Goal: Task Accomplishment & Management: Manage account settings

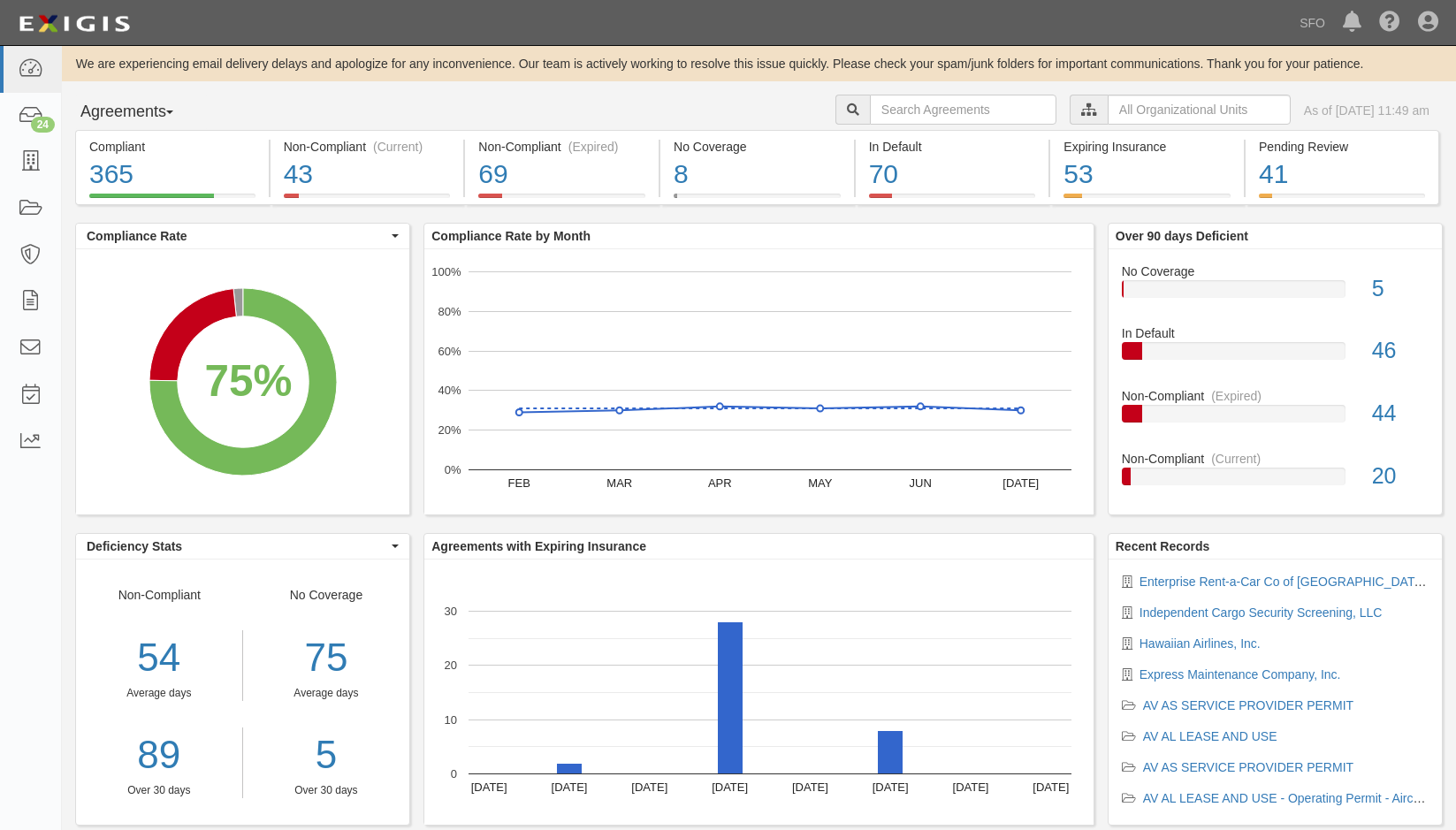
drag, startPoint x: 93, startPoint y: 107, endPoint x: 100, endPoint y: 127, distance: 21.2
click at [93, 107] on button "Agreements" at bounding box center [141, 112] width 133 height 35
click at [161, 145] on link "Parties" at bounding box center [146, 148] width 139 height 23
click at [879, 552] on div "Agreements with Expiring Insurance" at bounding box center [759, 546] width 670 height 25
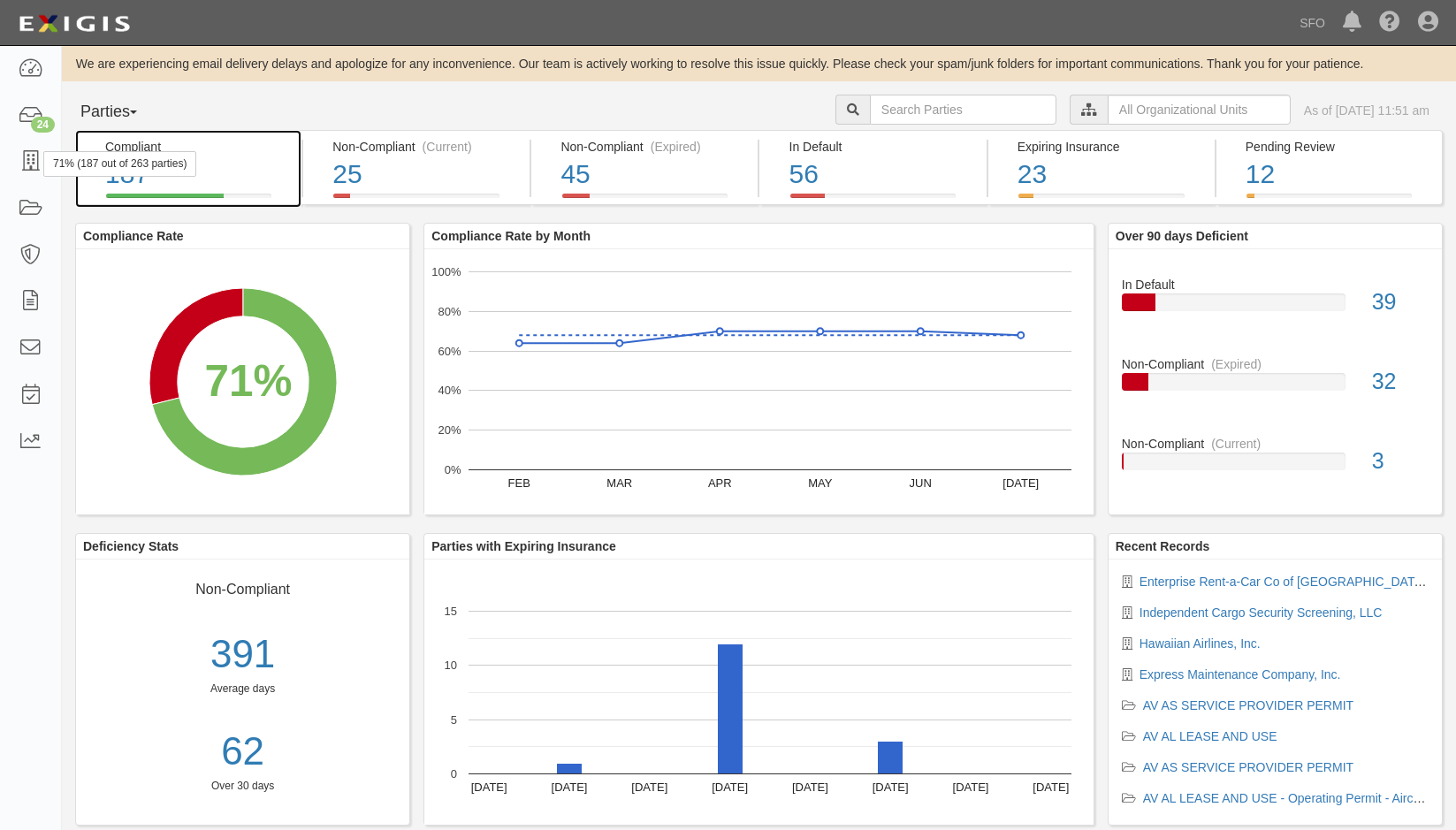
click at [48, 164] on div "71% (187 out of 263 parties)" at bounding box center [119, 163] width 153 height 26
click at [46, 164] on div "71% (187 out of 263 parties)" at bounding box center [119, 163] width 153 height 26
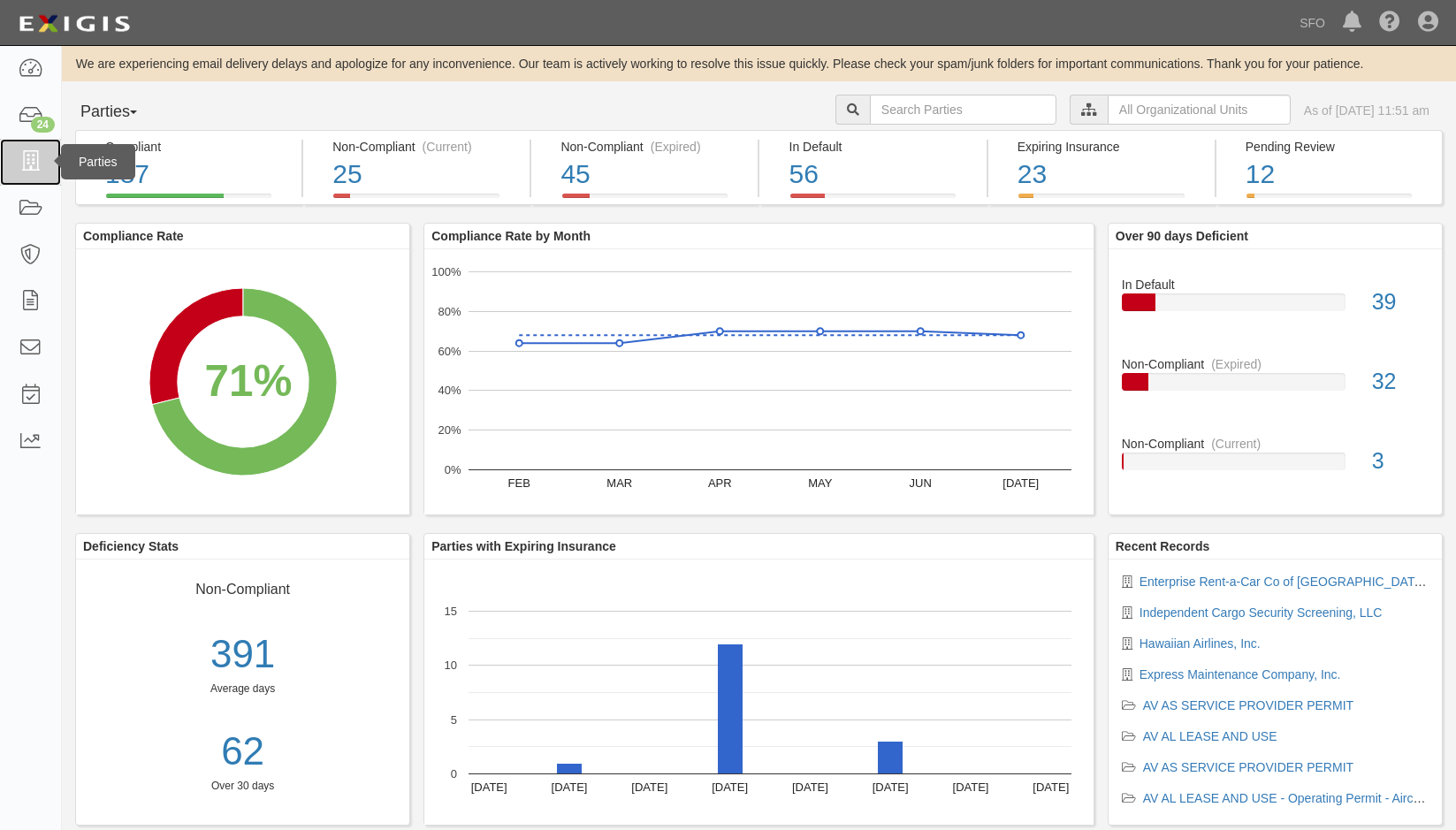
click at [41, 165] on icon at bounding box center [31, 161] width 25 height 20
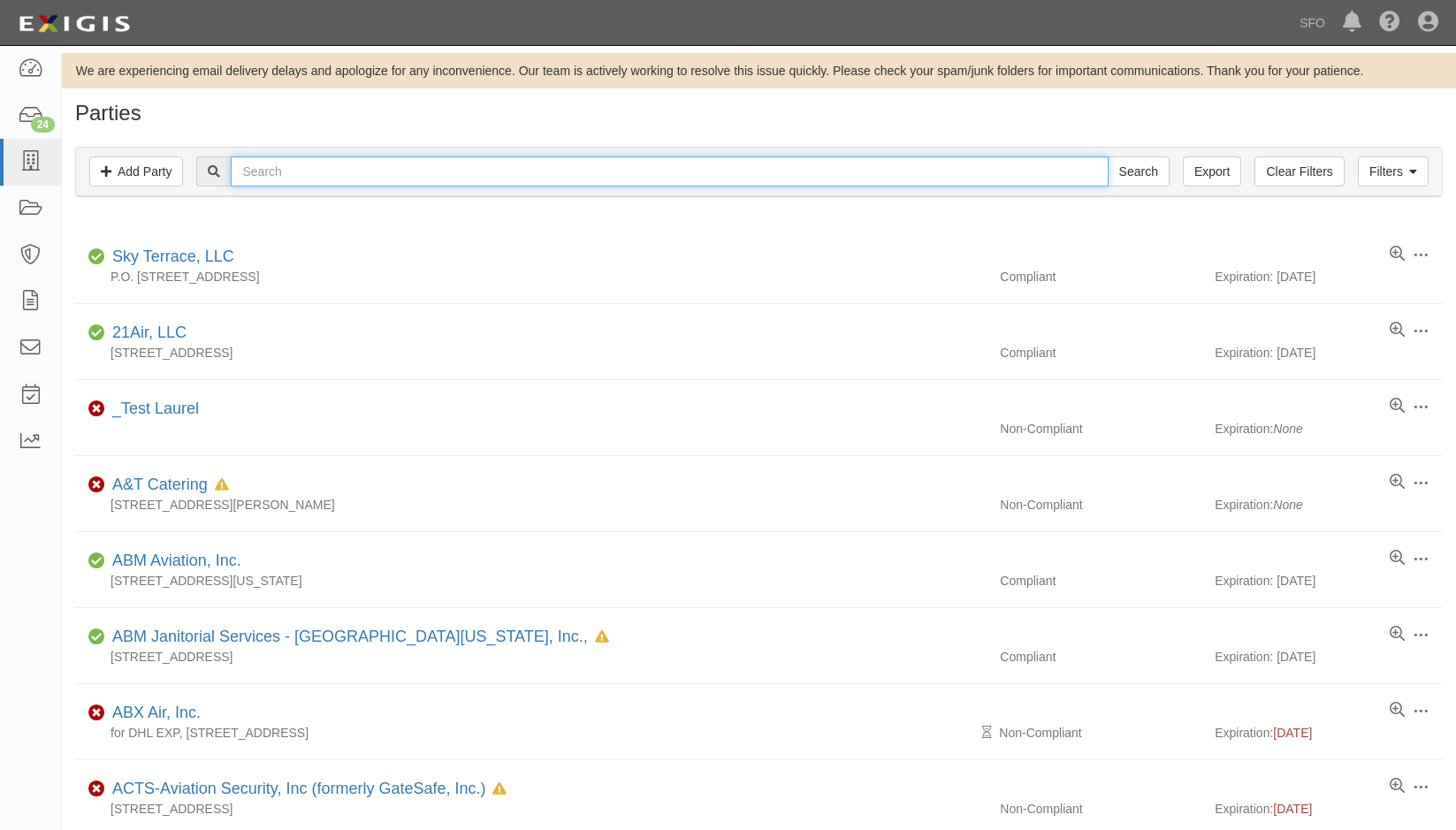
click at [290, 163] on input "text" at bounding box center [670, 171] width 877 height 30
type input "taca"
click at [1108, 157] on input "Search" at bounding box center [1139, 171] width 62 height 30
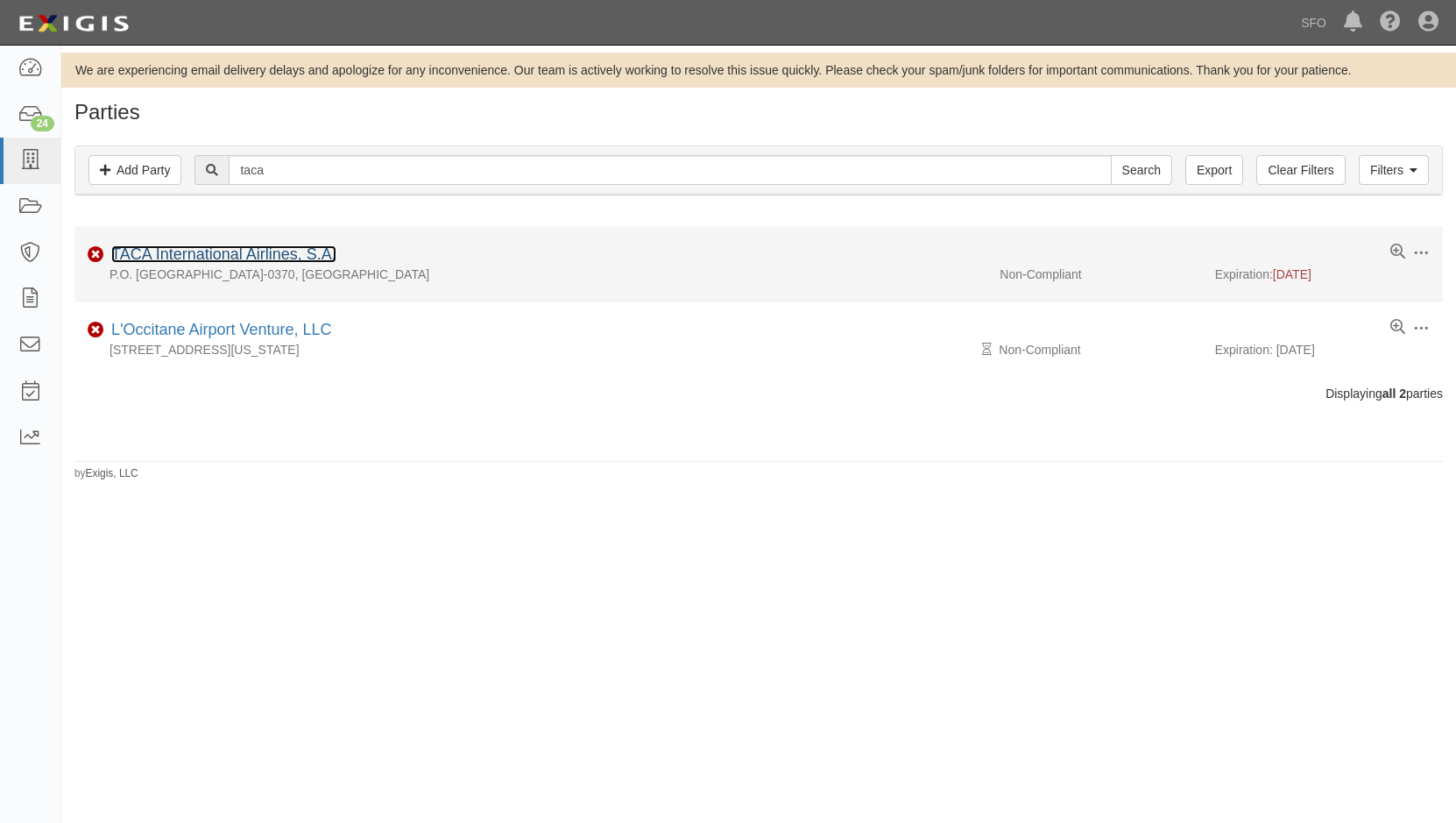
click at [144, 248] on link "TACA International Airlines, S.A." at bounding box center [224, 254] width 225 height 18
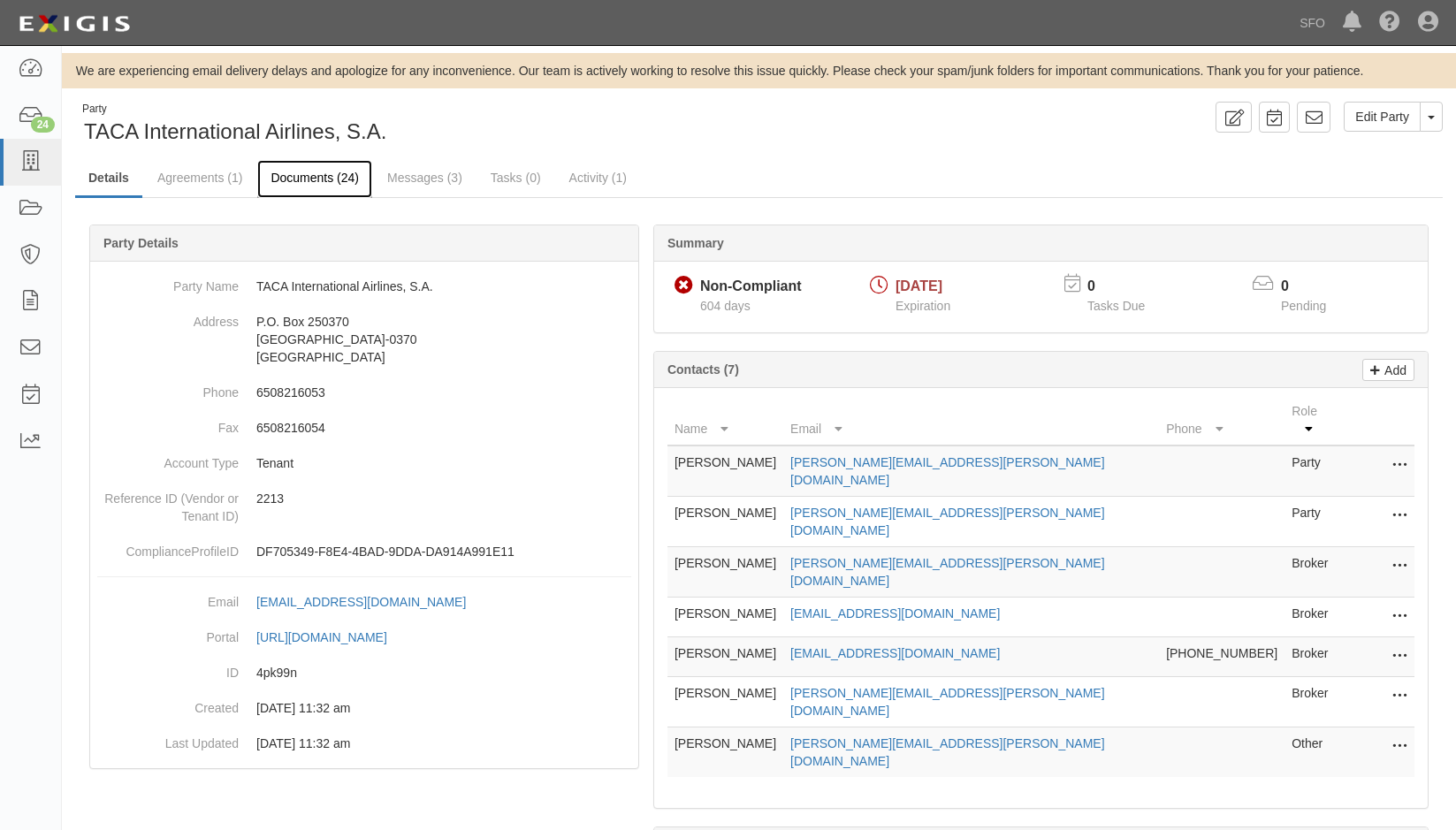
click at [320, 179] on link "Documents (24)" at bounding box center [314, 180] width 115 height 38
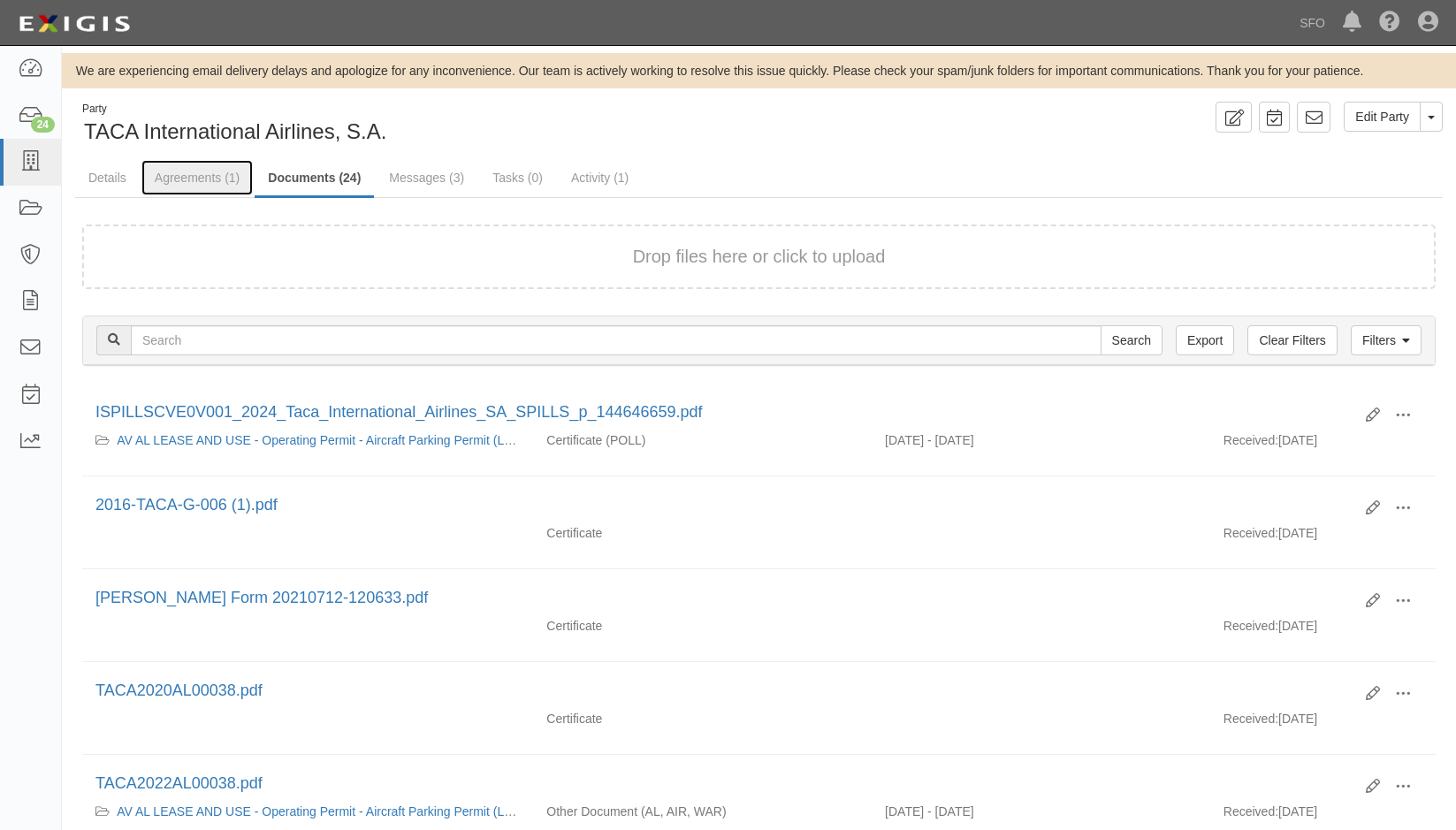
click at [198, 178] on link "Agreements (1)" at bounding box center [197, 178] width 112 height 35
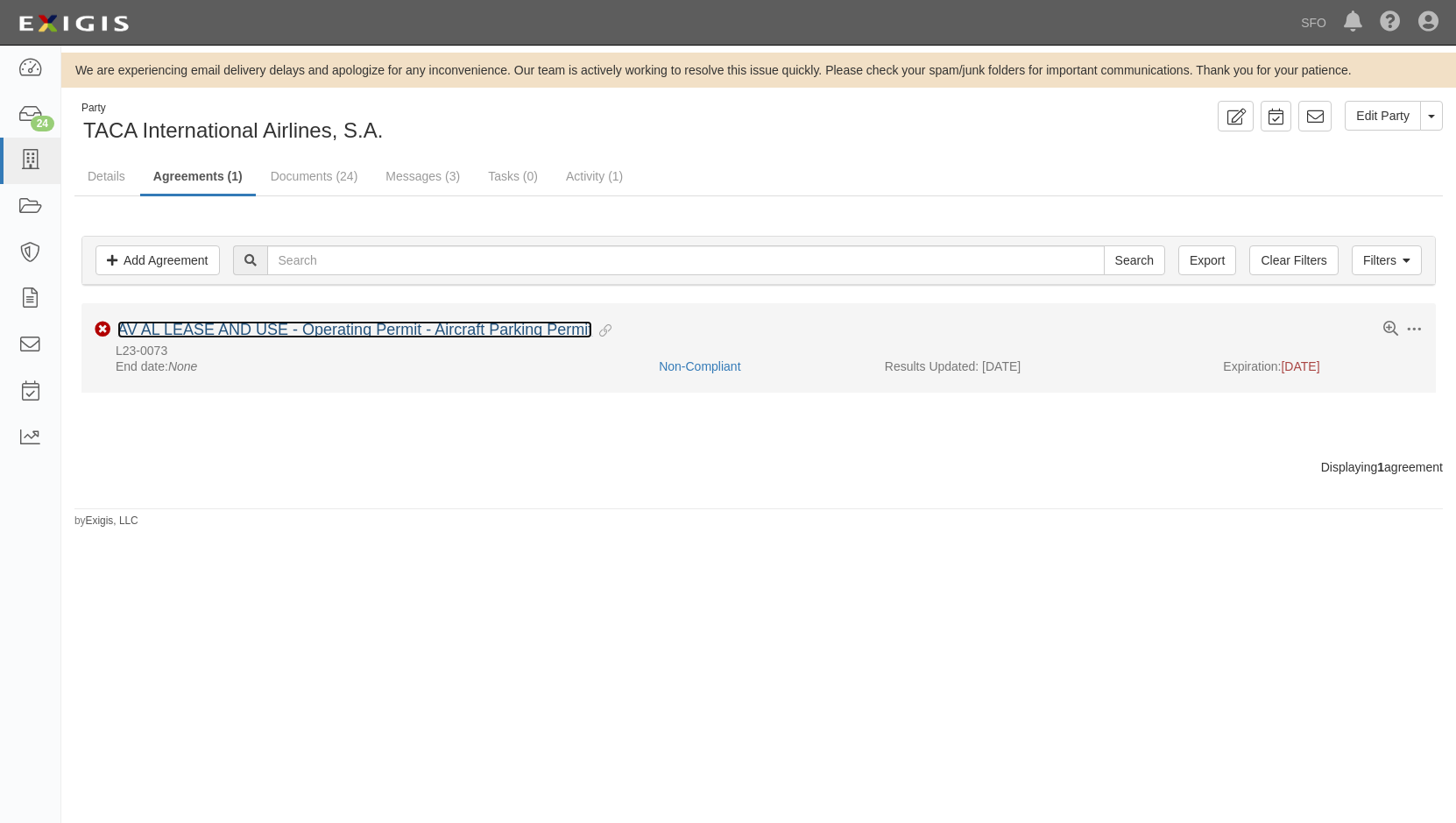
click at [388, 324] on link "AV AL LEASE AND USE - Operating Permit - Aircraft Parking Permit" at bounding box center [355, 330] width 475 height 18
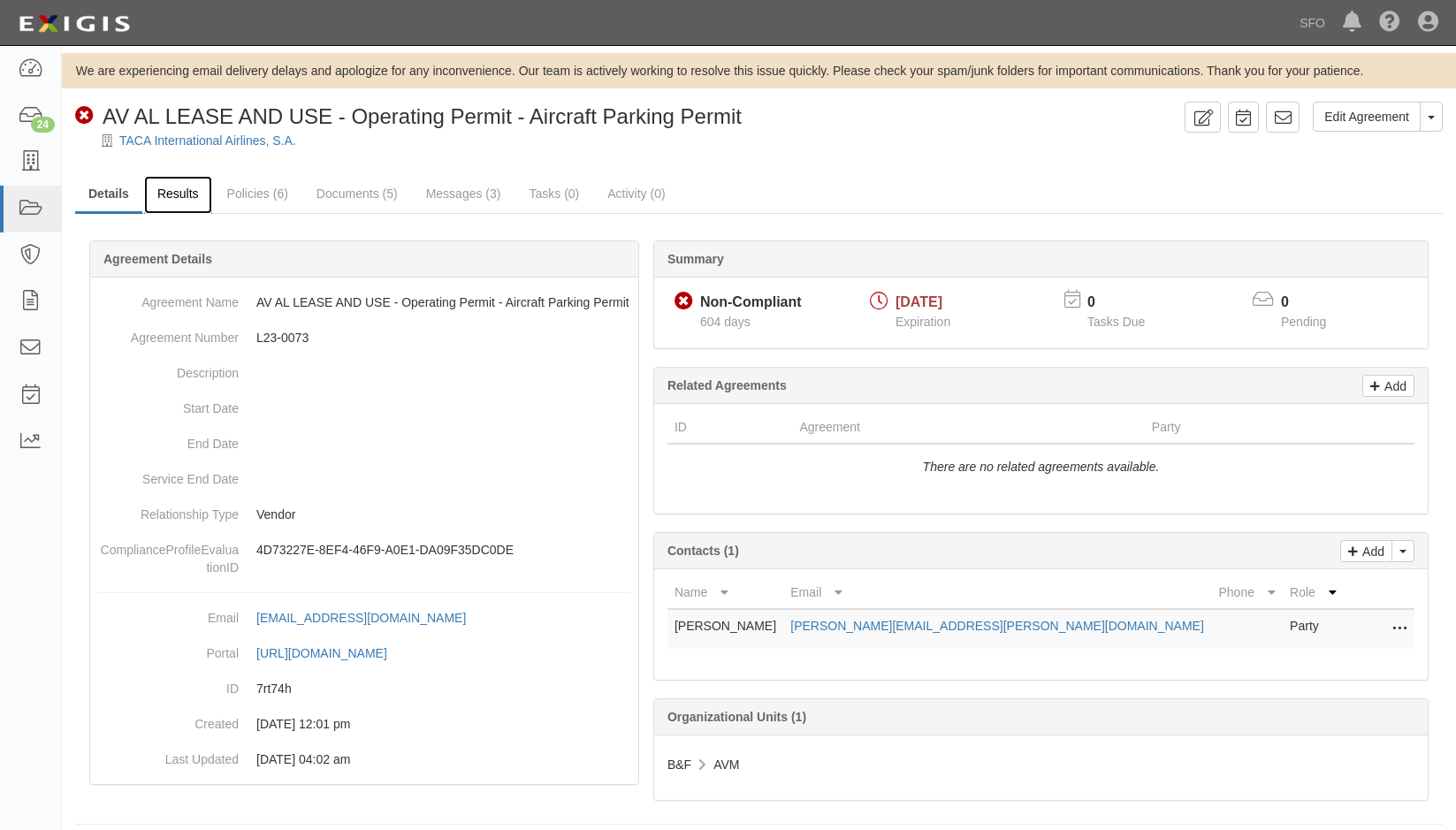
click at [172, 207] on link "Results" at bounding box center [178, 195] width 68 height 38
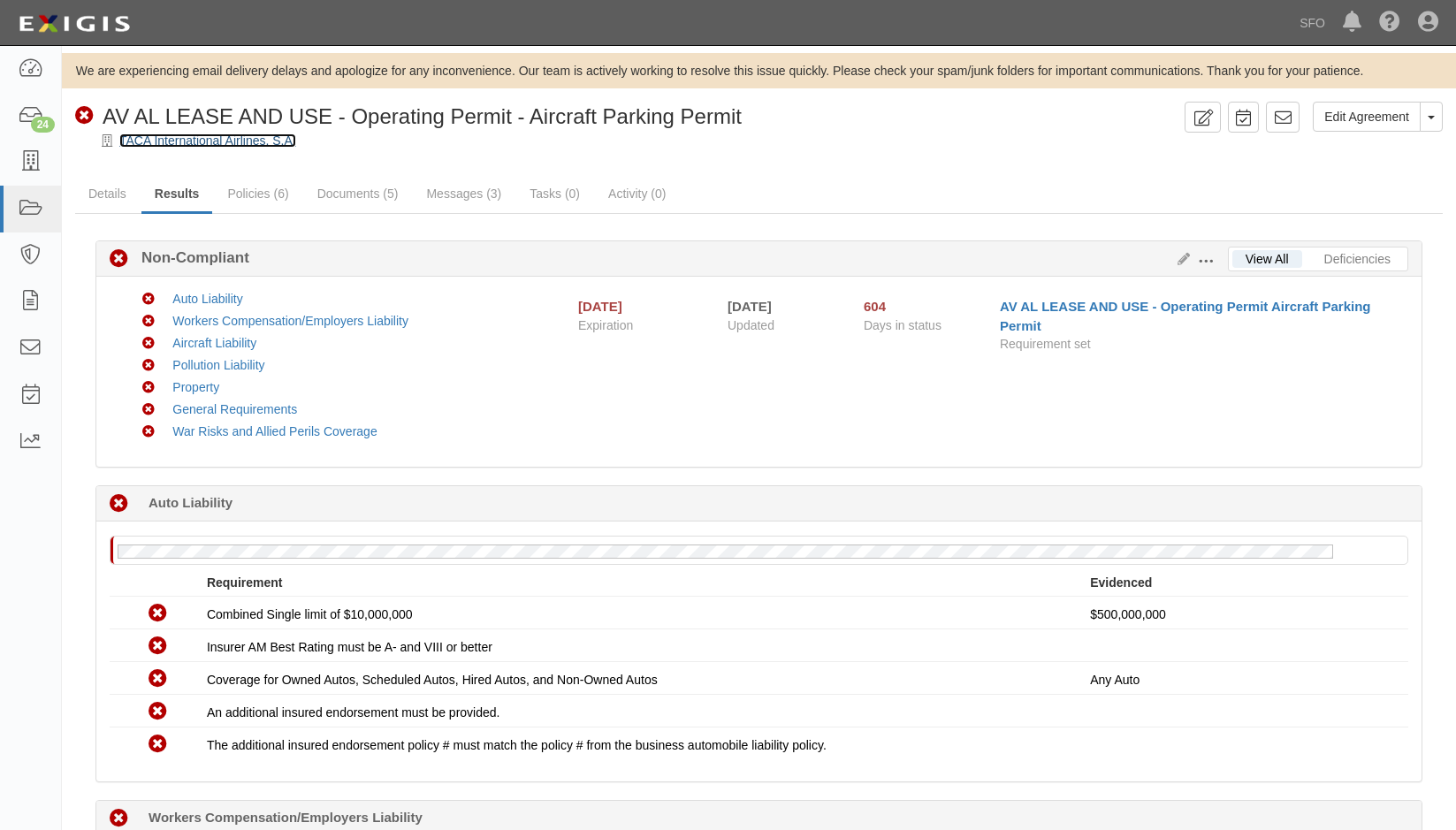
drag, startPoint x: 208, startPoint y: 140, endPoint x: 228, endPoint y: 133, distance: 21.2
click at [207, 140] on link "TACA International Airlines, S.A." at bounding box center [207, 140] width 177 height 14
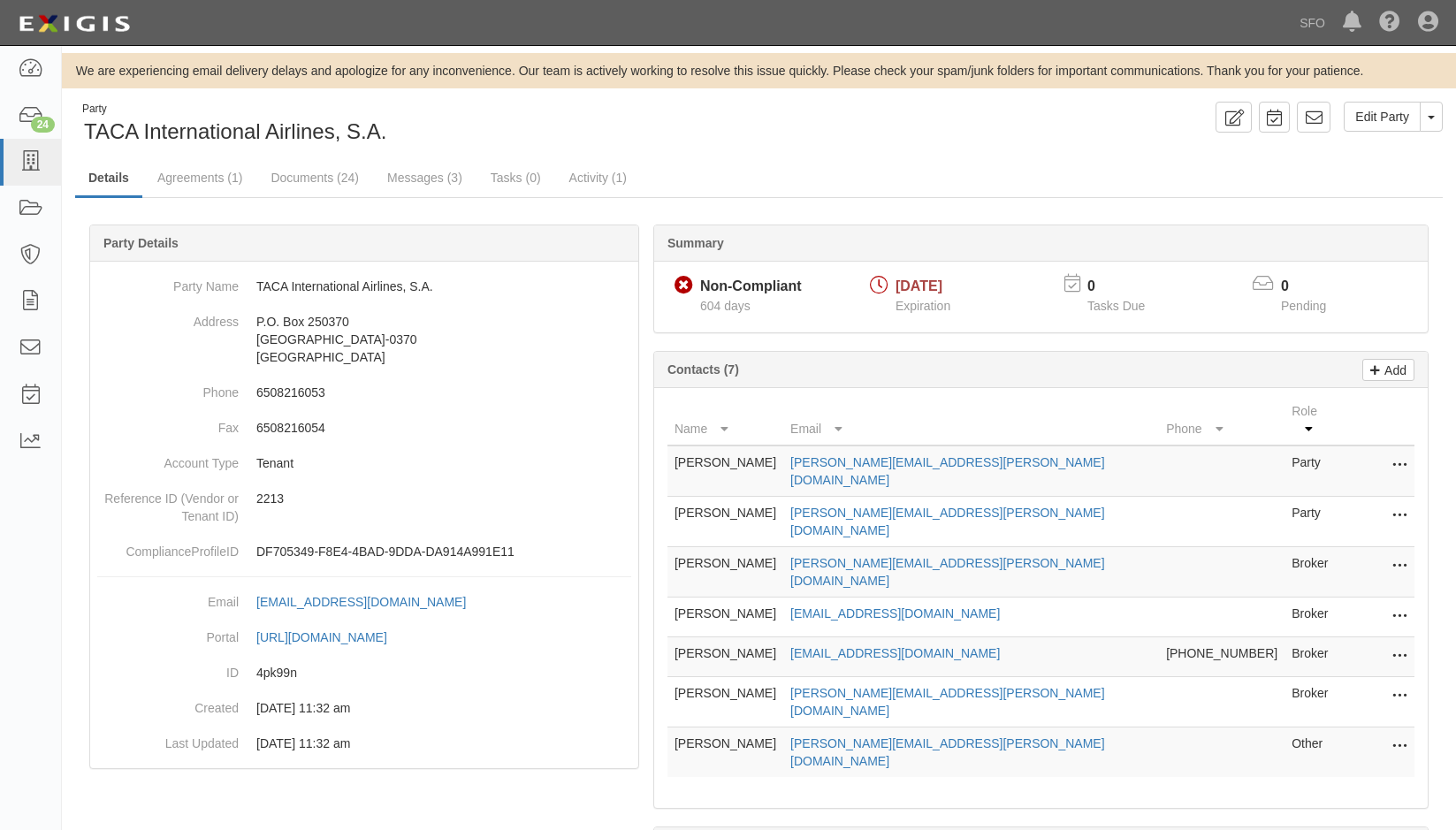
click at [1399, 455] on icon at bounding box center [1400, 466] width 14 height 23
click at [1347, 477] on link "Delete" at bounding box center [1337, 492] width 139 height 32
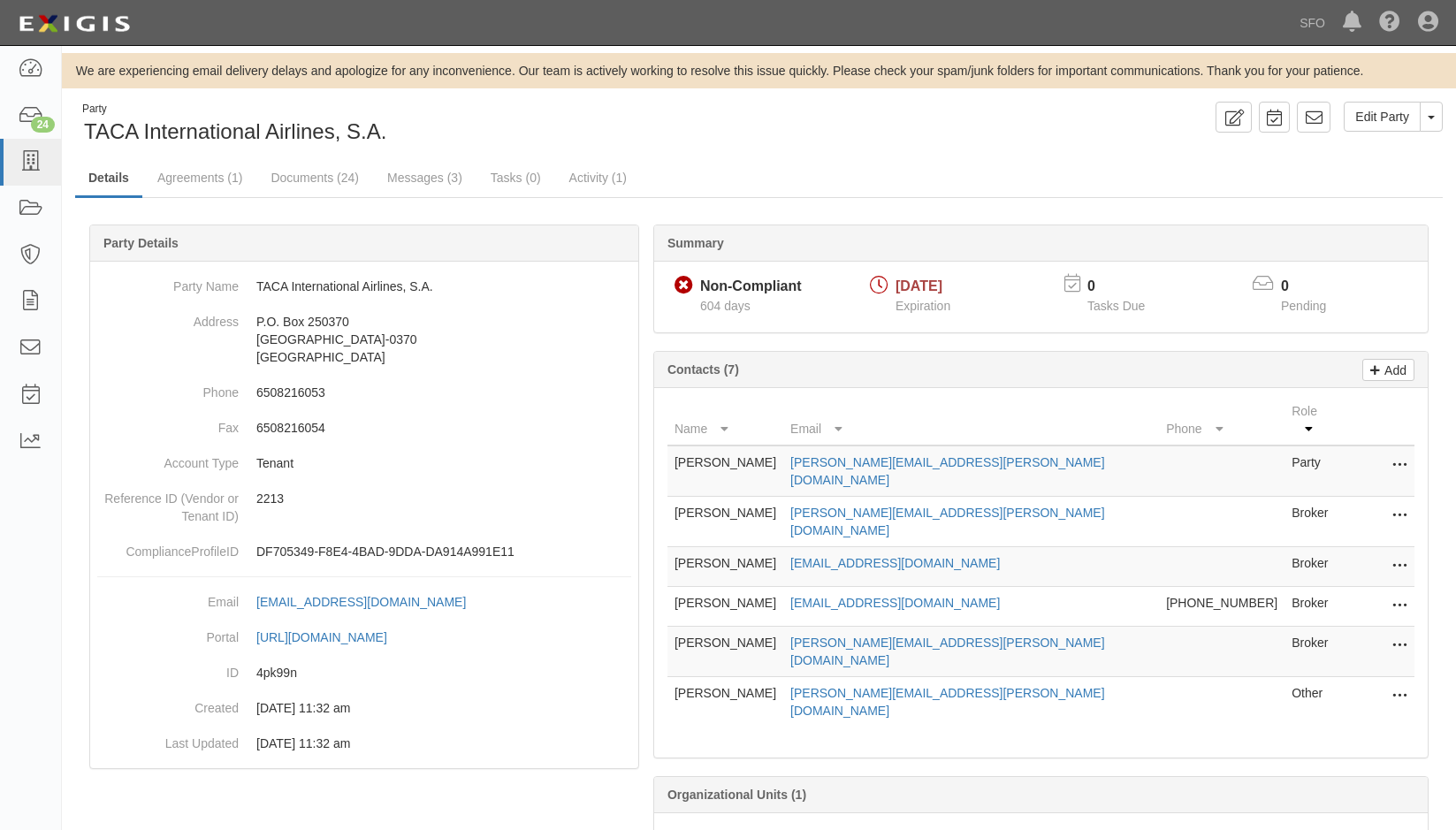
click at [1402, 504] on icon at bounding box center [1400, 516] width 14 height 23
click at [1384, 527] on link "Delete" at bounding box center [1337, 543] width 139 height 32
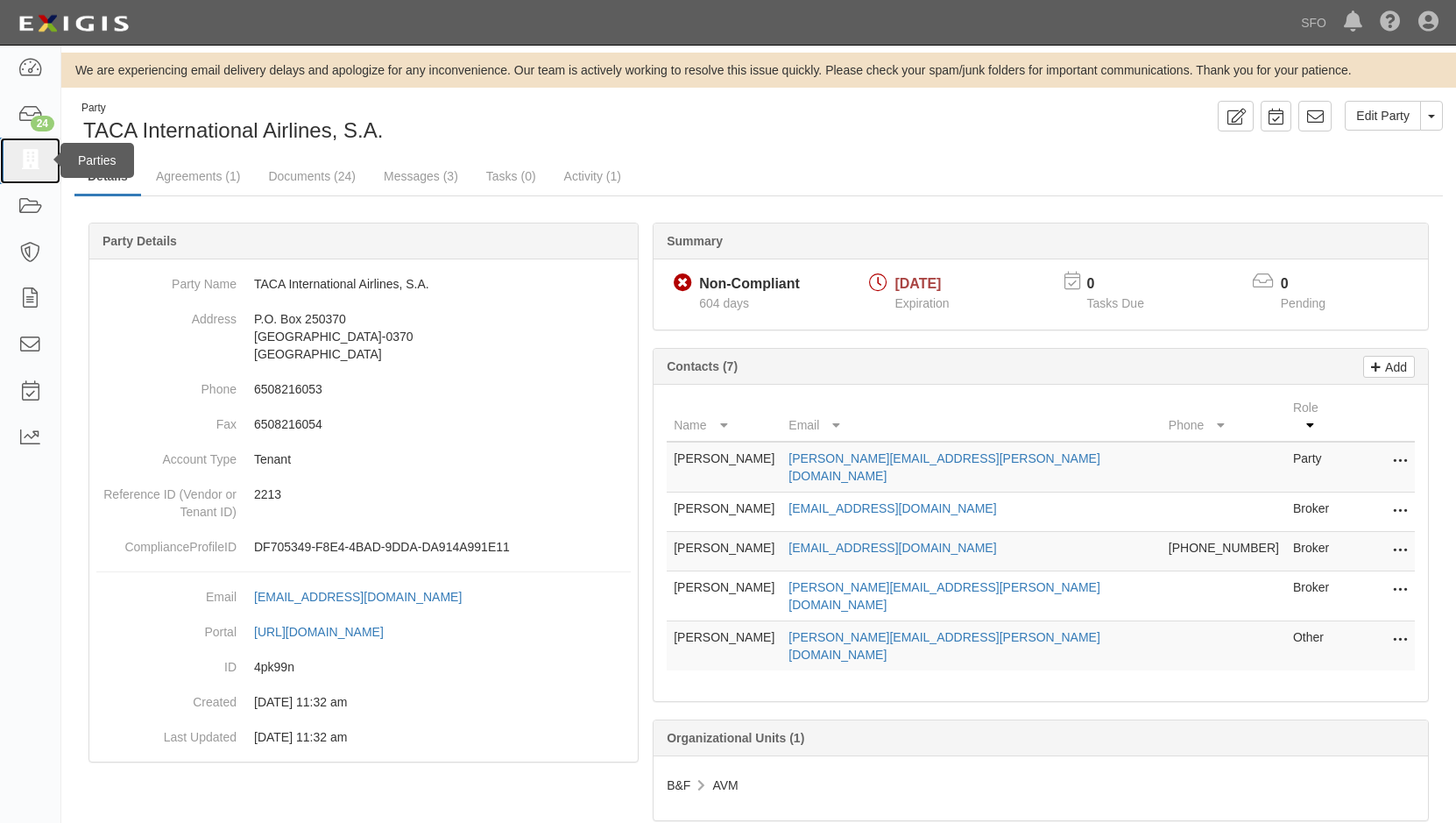
click at [29, 173] on link at bounding box center [30, 160] width 61 height 46
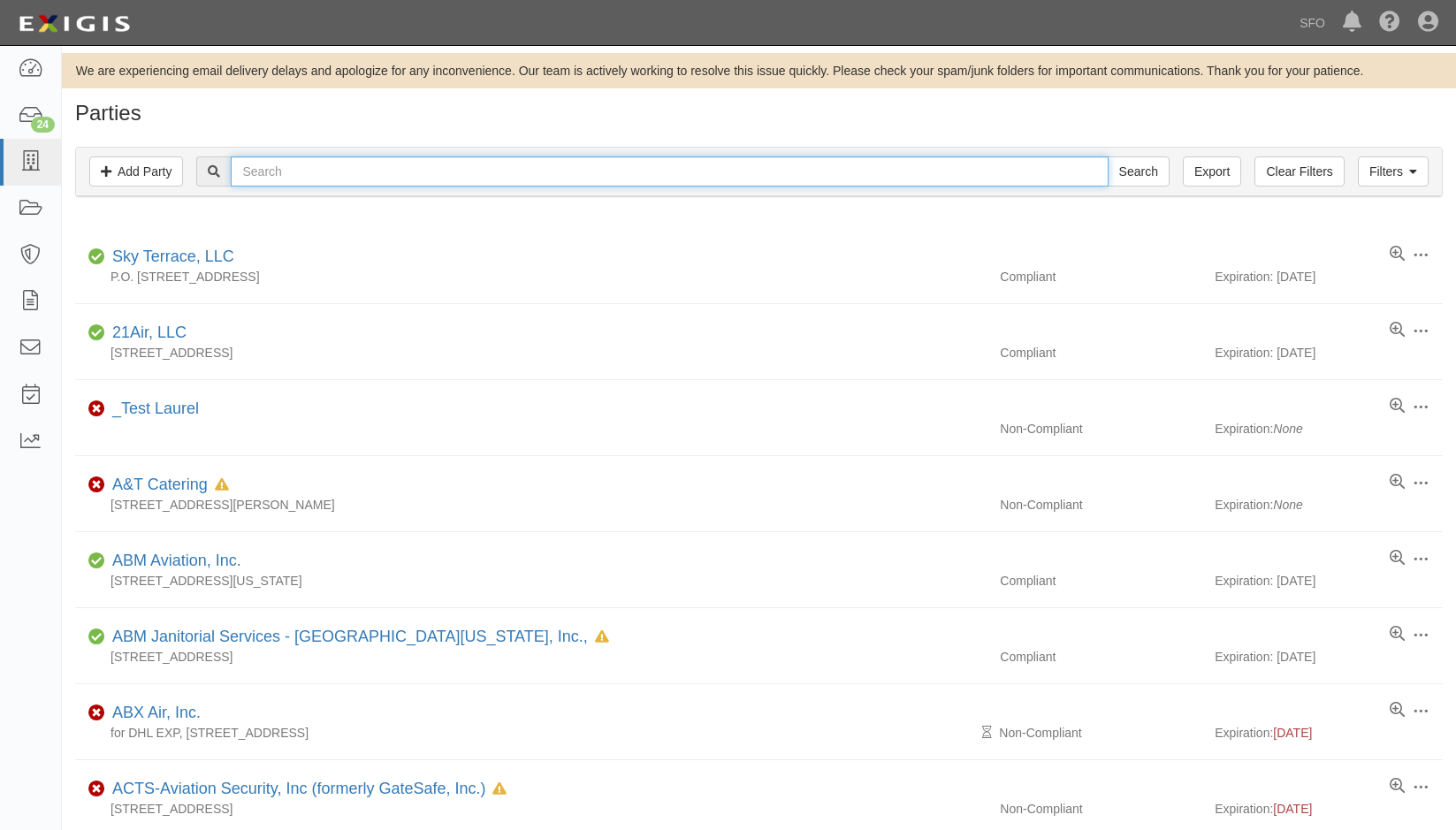
drag, startPoint x: 330, startPoint y: 168, endPoint x: 341, endPoint y: 173, distance: 12.1
click at [330, 168] on input "text" at bounding box center [670, 171] width 877 height 30
type input "wester"
click at [1108, 157] on input "Search" at bounding box center [1139, 171] width 62 height 30
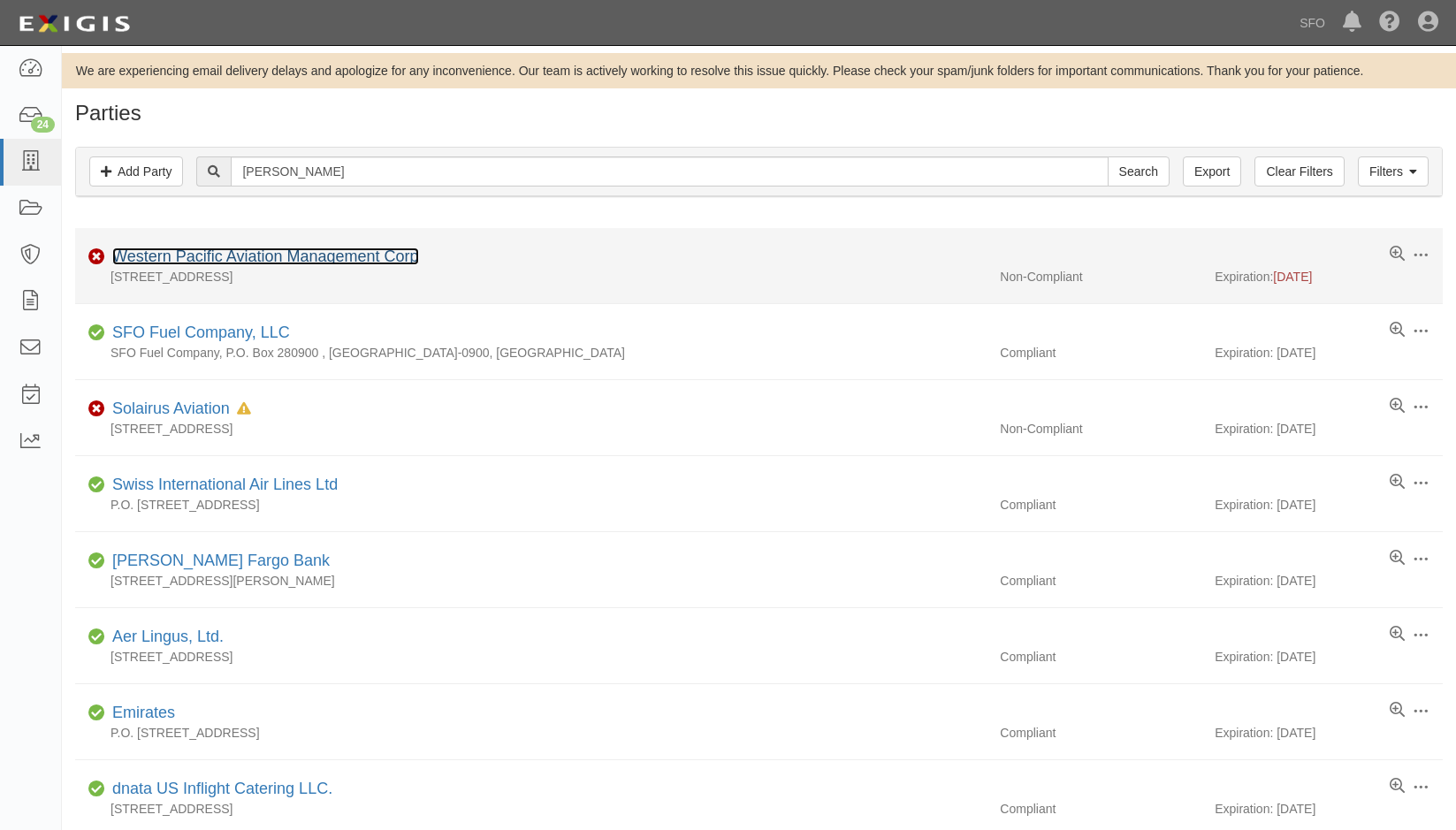
click at [222, 255] on link "Western Pacific Aviation Management Corp" at bounding box center [266, 256] width 307 height 18
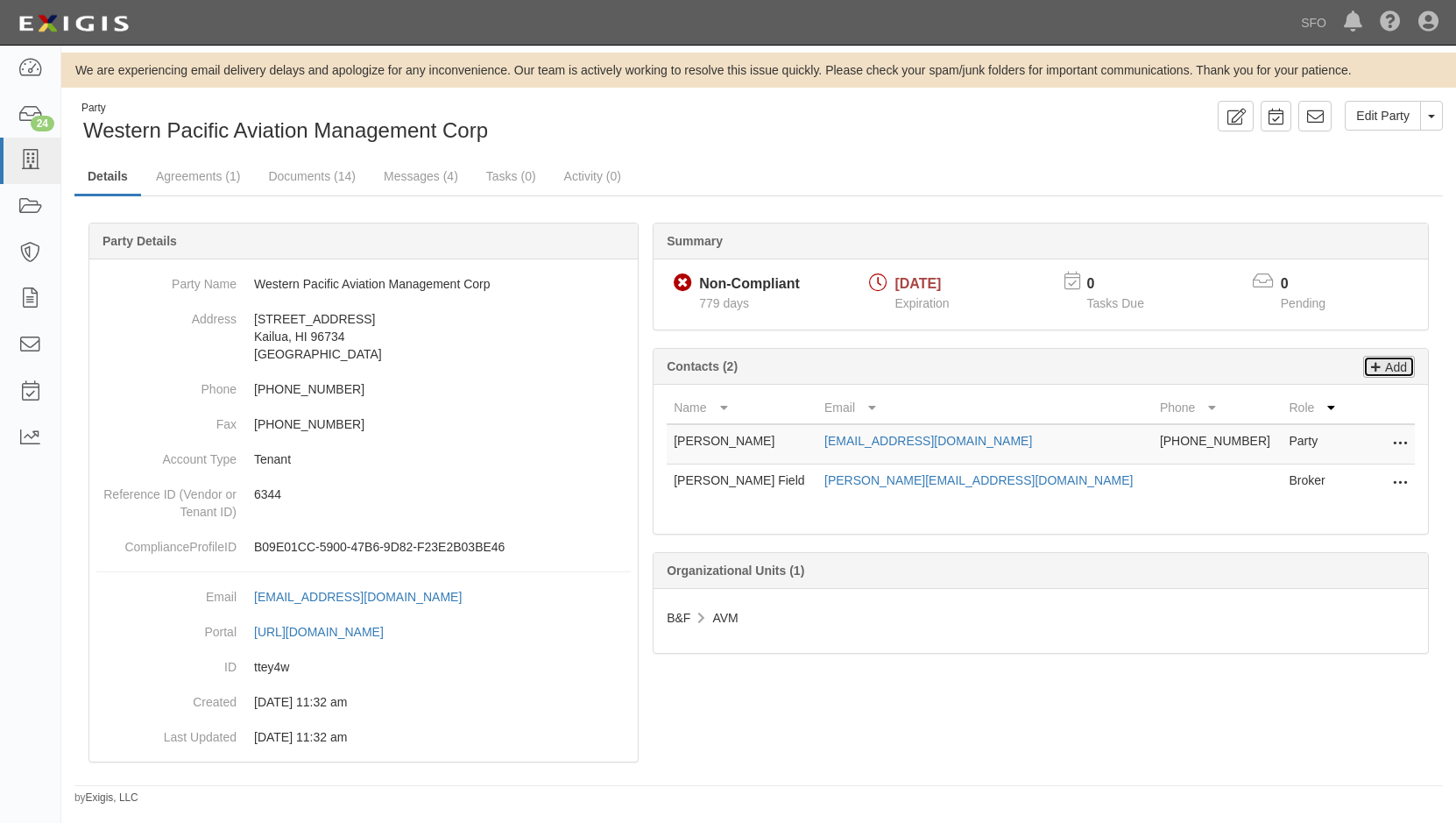
click at [1390, 369] on p "Add" at bounding box center [1394, 367] width 27 height 20
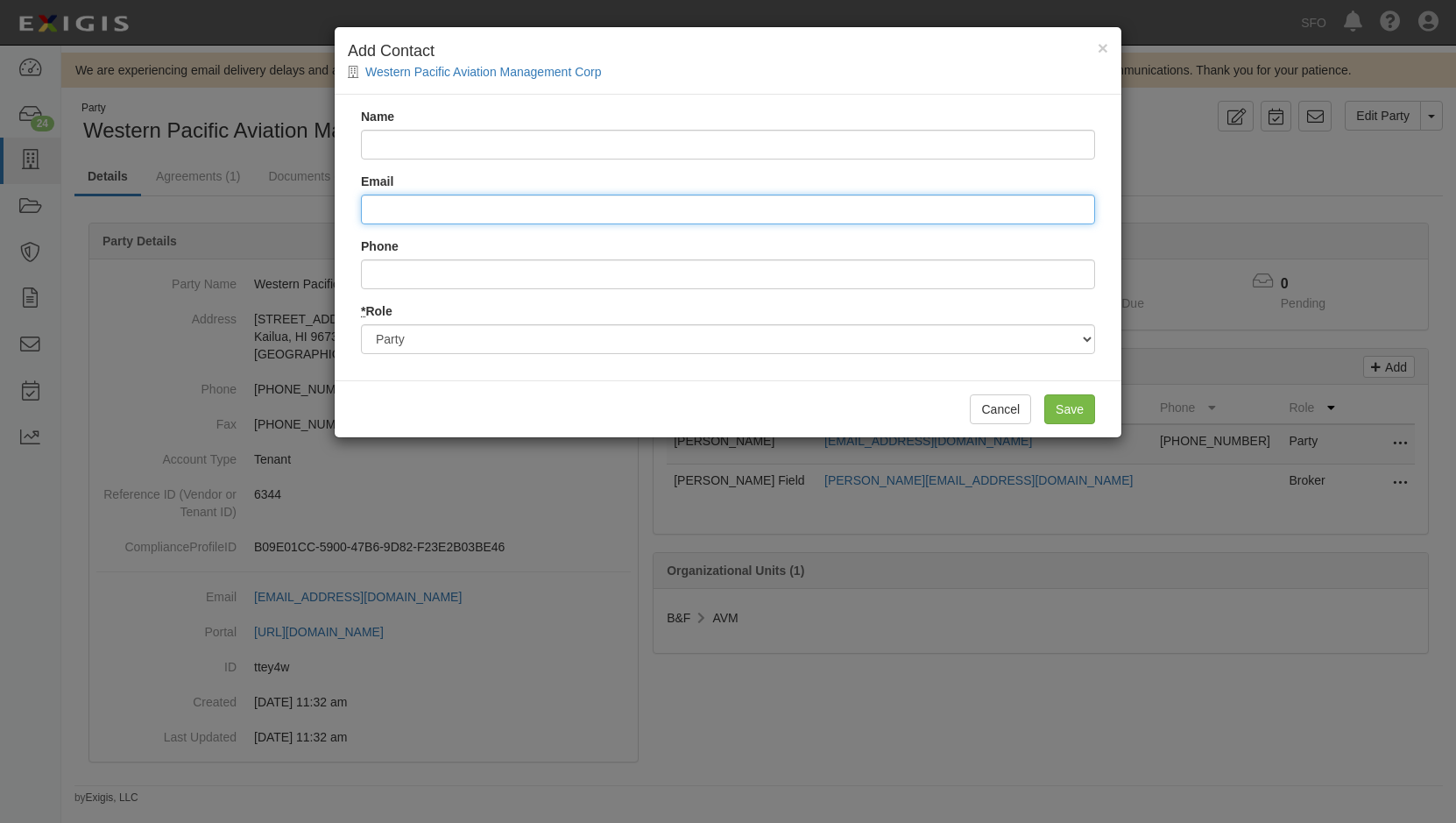
click at [421, 205] on input "Email" at bounding box center [728, 208] width 735 height 29
paste input "gp@wespacusa.com"
type input "gp@wespacusa.com"
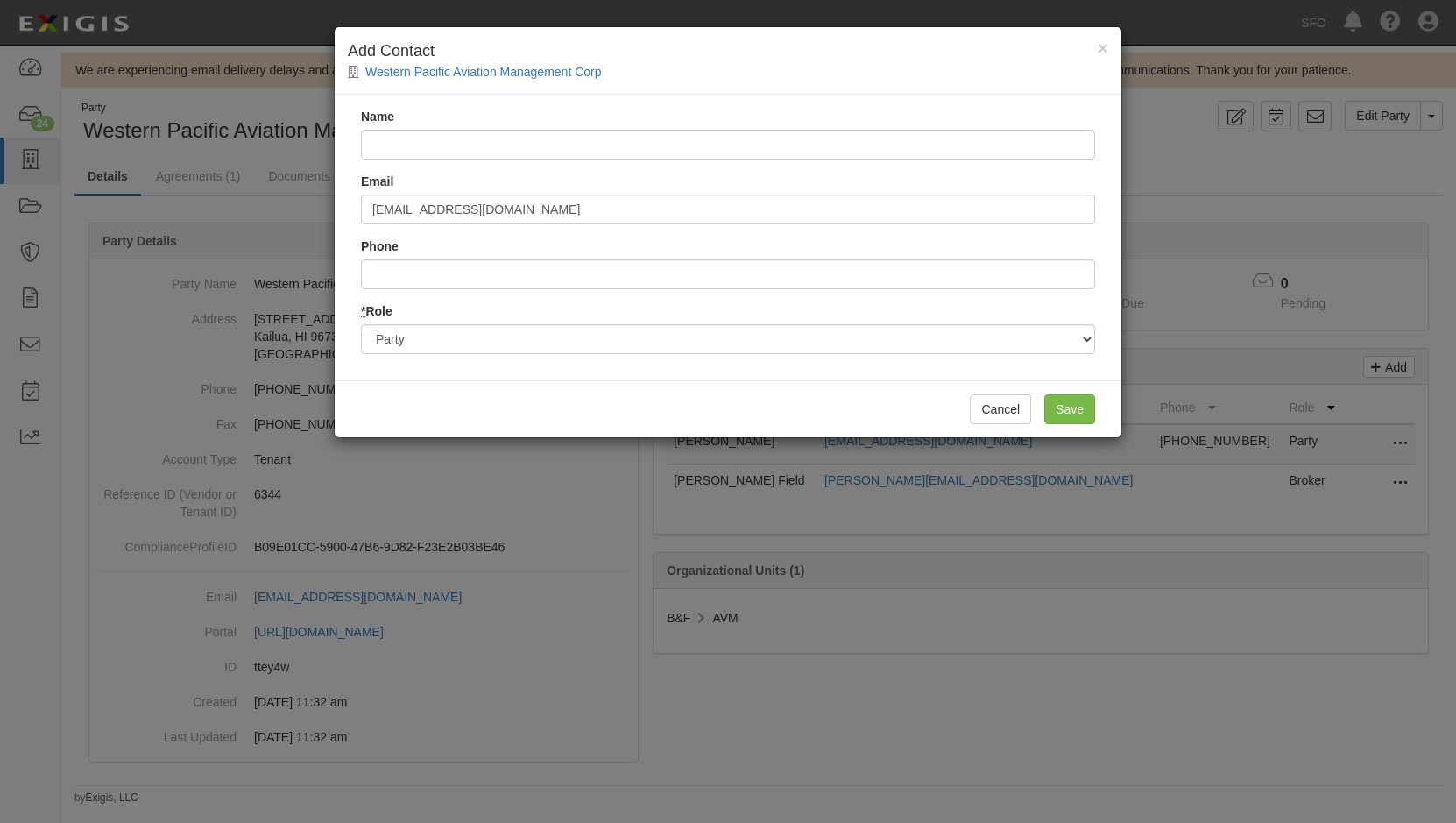
click at [463, 160] on div "Name Email gp@wespacusa.com Phone * Role Party Broker Other" at bounding box center [728, 238] width 787 height 286
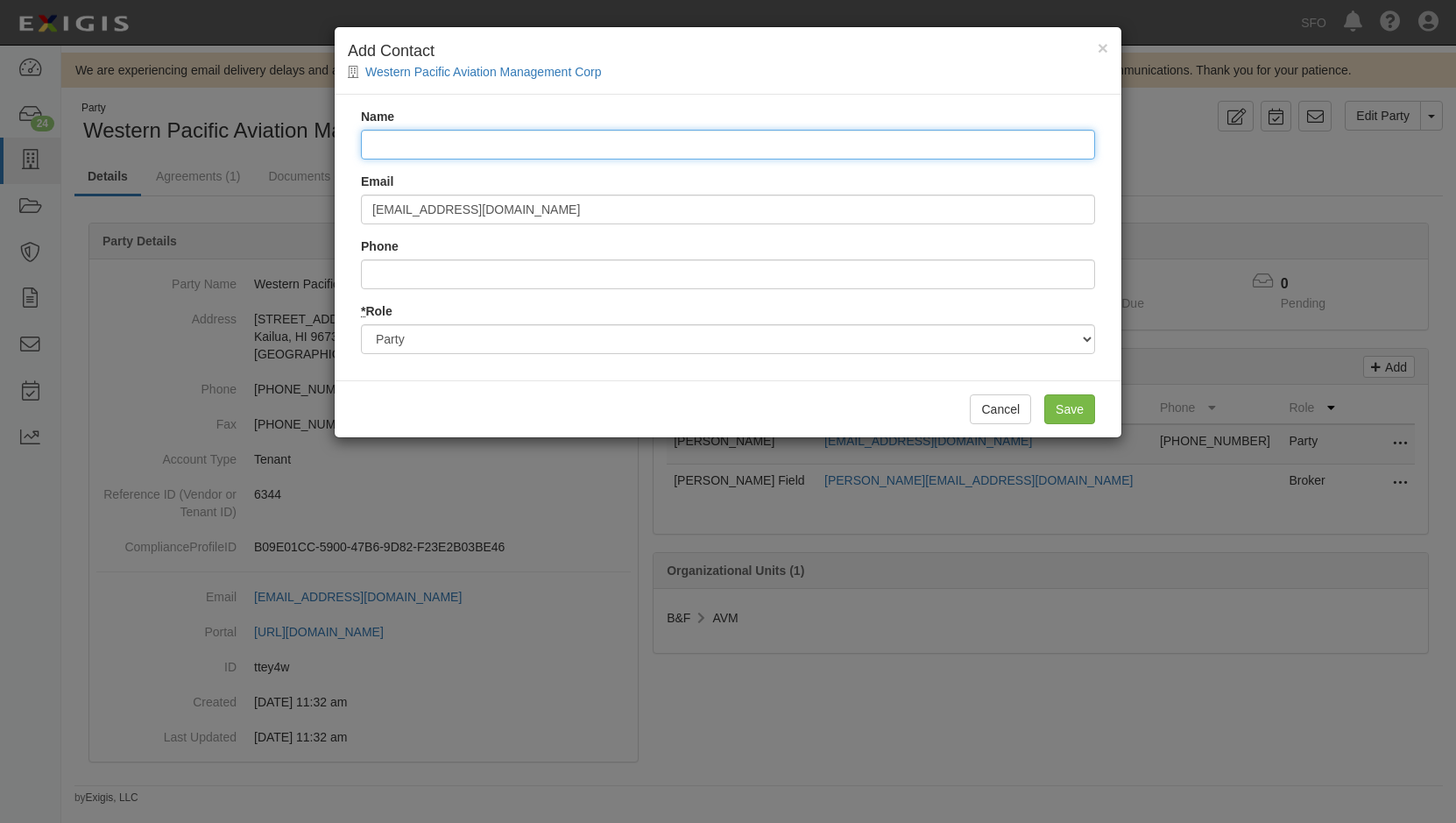
click at [469, 152] on input "Name" at bounding box center [728, 144] width 735 height 29
type input "Glenn Privette"
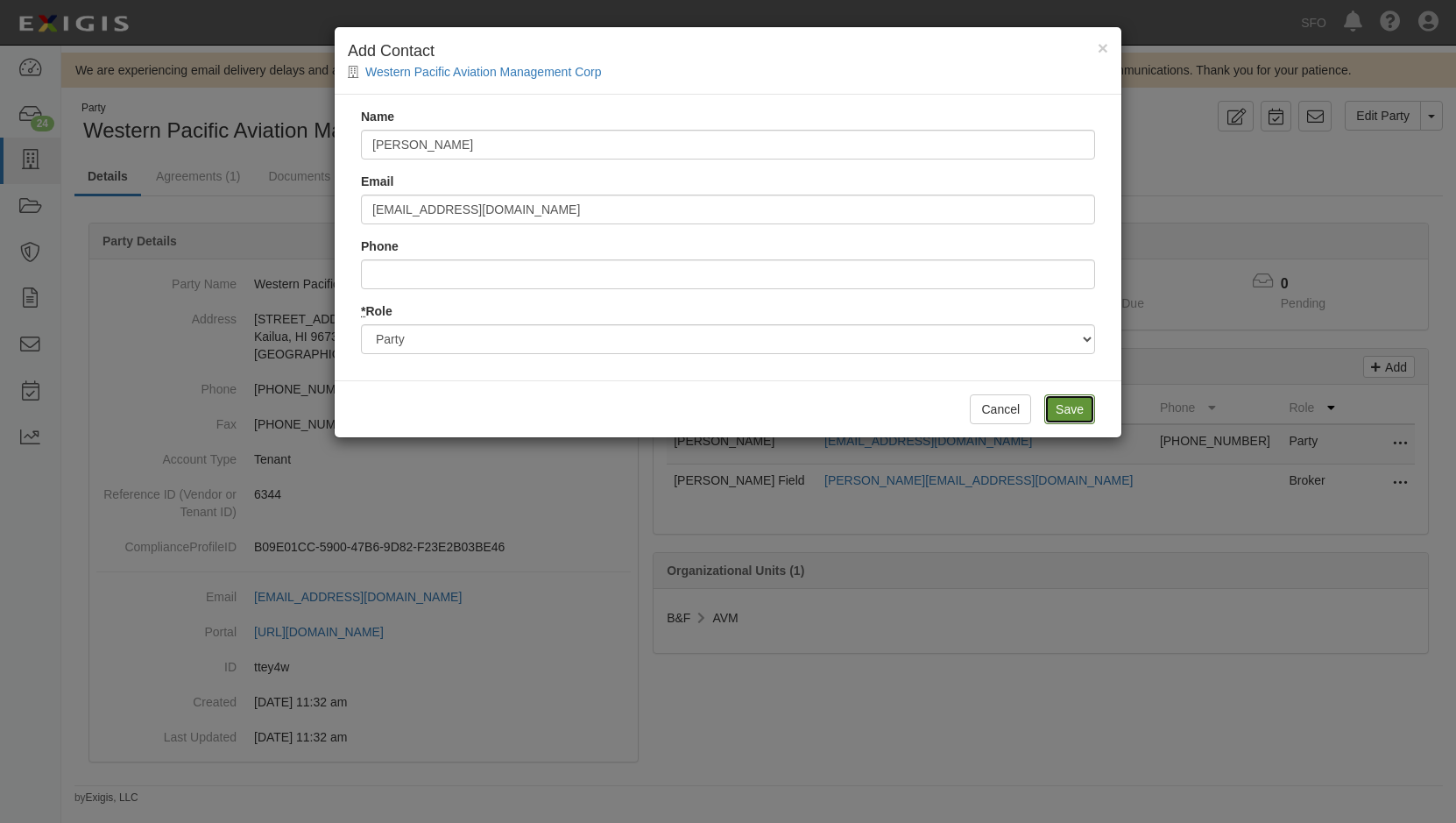
click at [1064, 406] on input "Save" at bounding box center [1070, 408] width 51 height 29
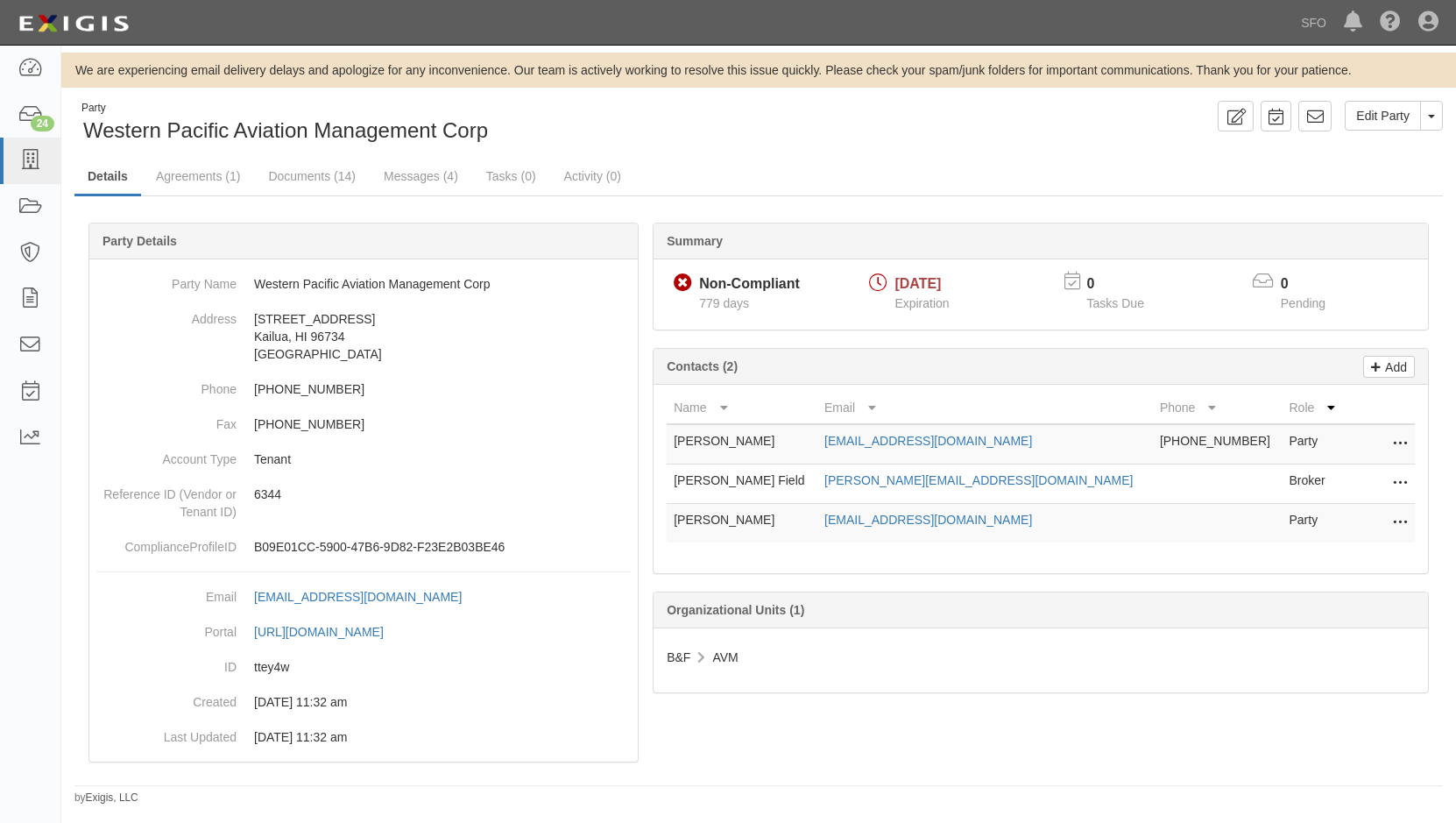
drag, startPoint x: 980, startPoint y: 506, endPoint x: 794, endPoint y: 516, distance: 186.3
click at [794, 516] on tr "Glenn Privette gp@wespacusa.com Party Edit Delete" at bounding box center [1040, 524] width 748 height 40
copy tr "gp@wespacusa.com"
click at [213, 175] on link "Agreements (1)" at bounding box center [198, 178] width 111 height 38
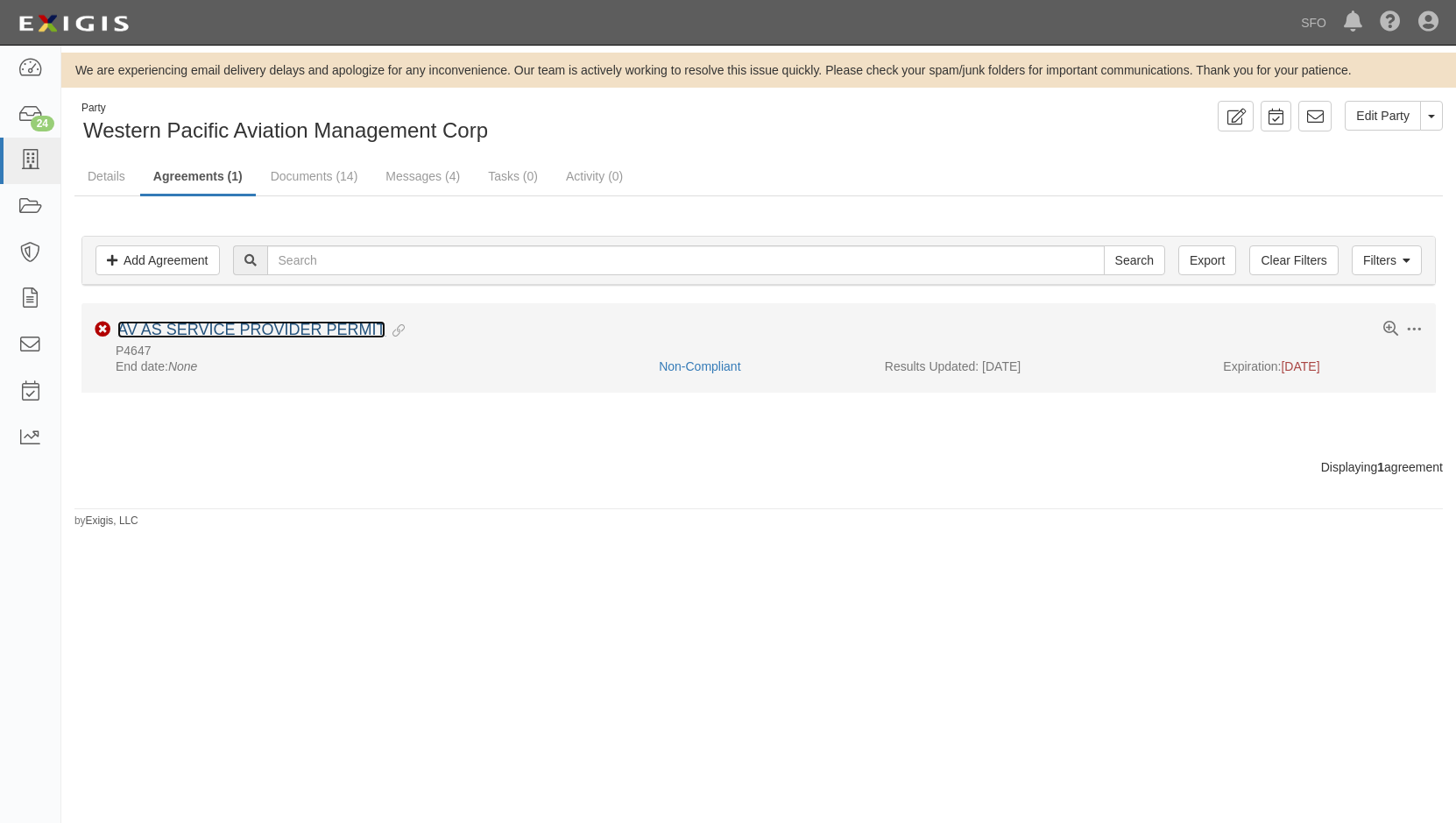
click at [147, 331] on link "AV AS SERVICE PROVIDER PERMIT" at bounding box center [251, 330] width 268 height 18
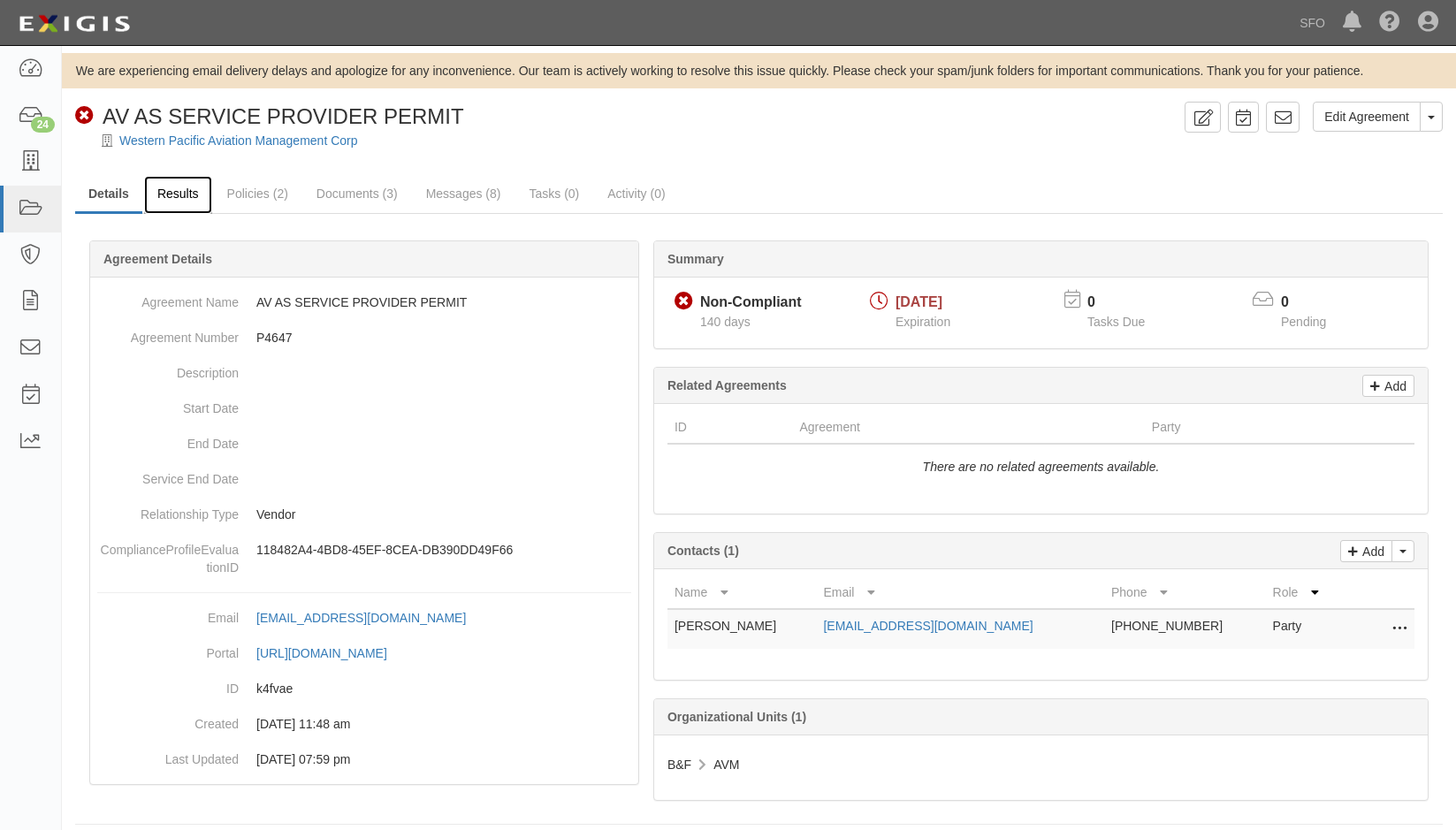
click at [197, 184] on link "Results" at bounding box center [178, 195] width 68 height 38
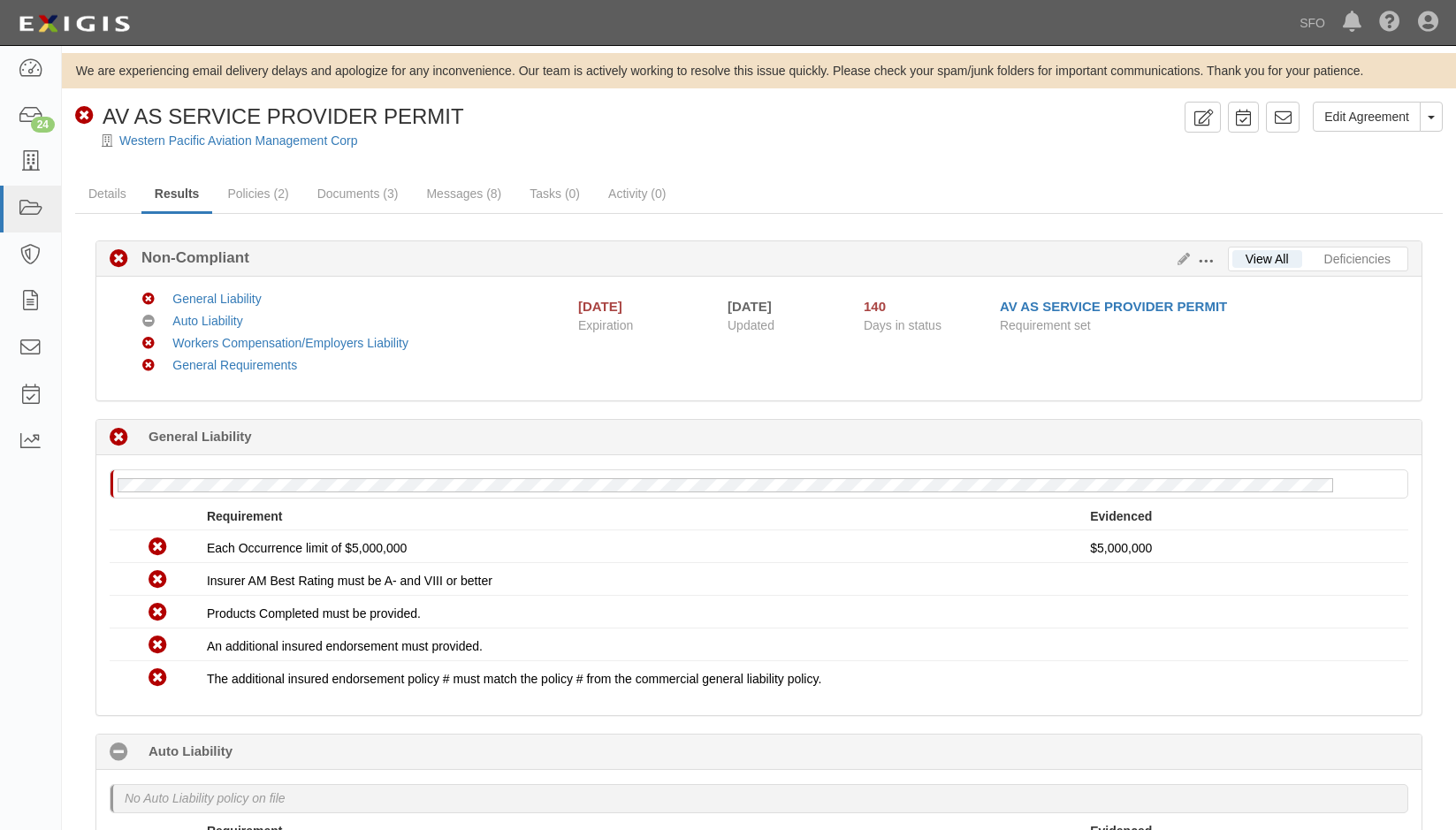
click at [1218, 265] on button at bounding box center [1210, 260] width 38 height 19
click at [1239, 255] on link "Edit Requirements" at bounding box center [1287, 257] width 139 height 32
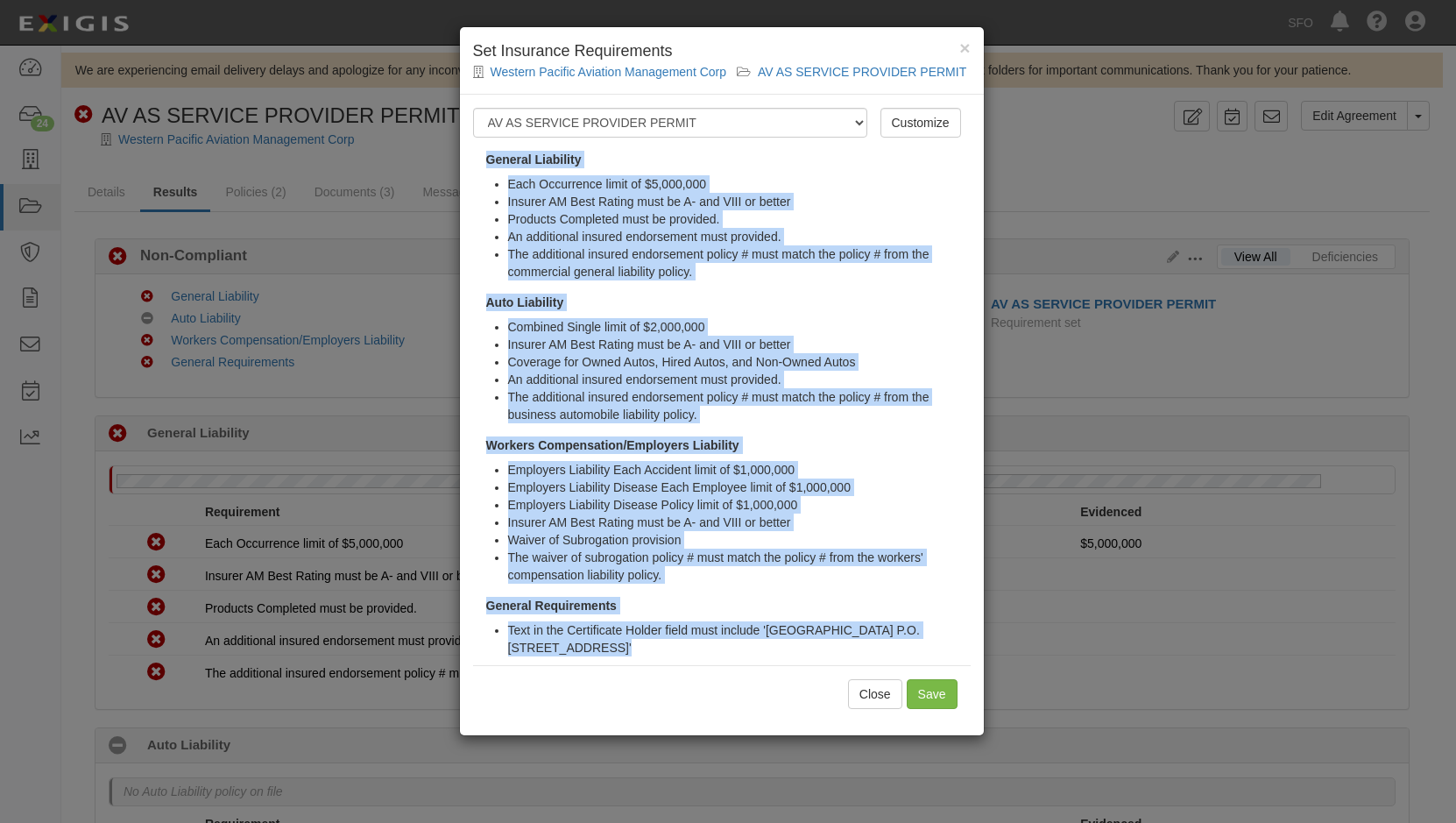
drag, startPoint x: 764, startPoint y: 666, endPoint x: 450, endPoint y: 164, distance: 592.1
click at [450, 164] on div "× Set Insurance Requirements Western Pacific Aviation Management Corp AV AS SER…" at bounding box center [728, 411] width 1456 height 823
copy div "General Liability Each Occurrence limit of $5,000,000 Insurer AM Best Rating mu…"
click at [167, 189] on div "× Set Insurance Requirements Western Pacific Aviation Management Corp AV AS SER…" at bounding box center [728, 411] width 1456 height 823
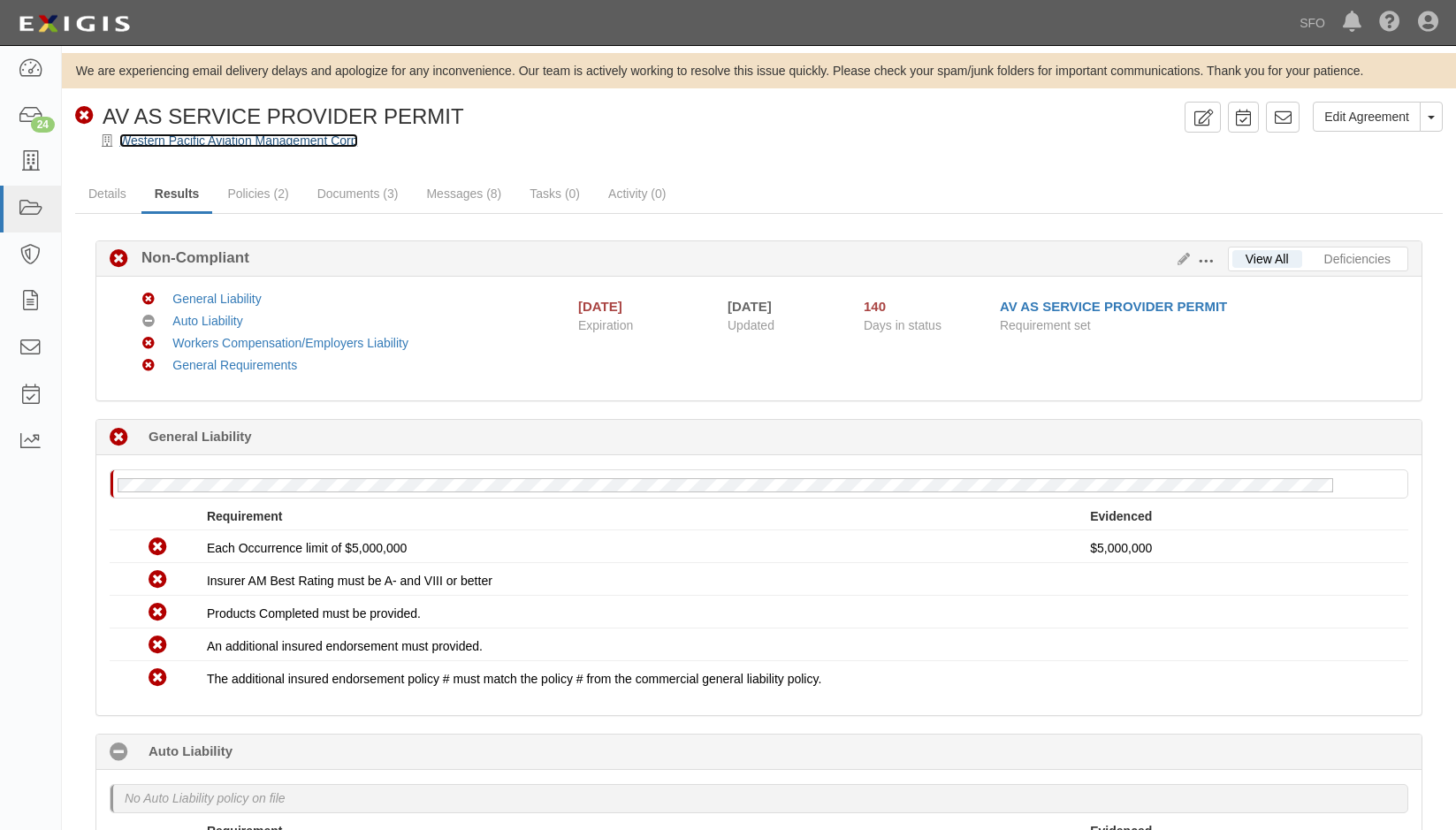
click at [172, 137] on link "Western Pacific Aviation Management Corp" at bounding box center [239, 140] width 239 height 14
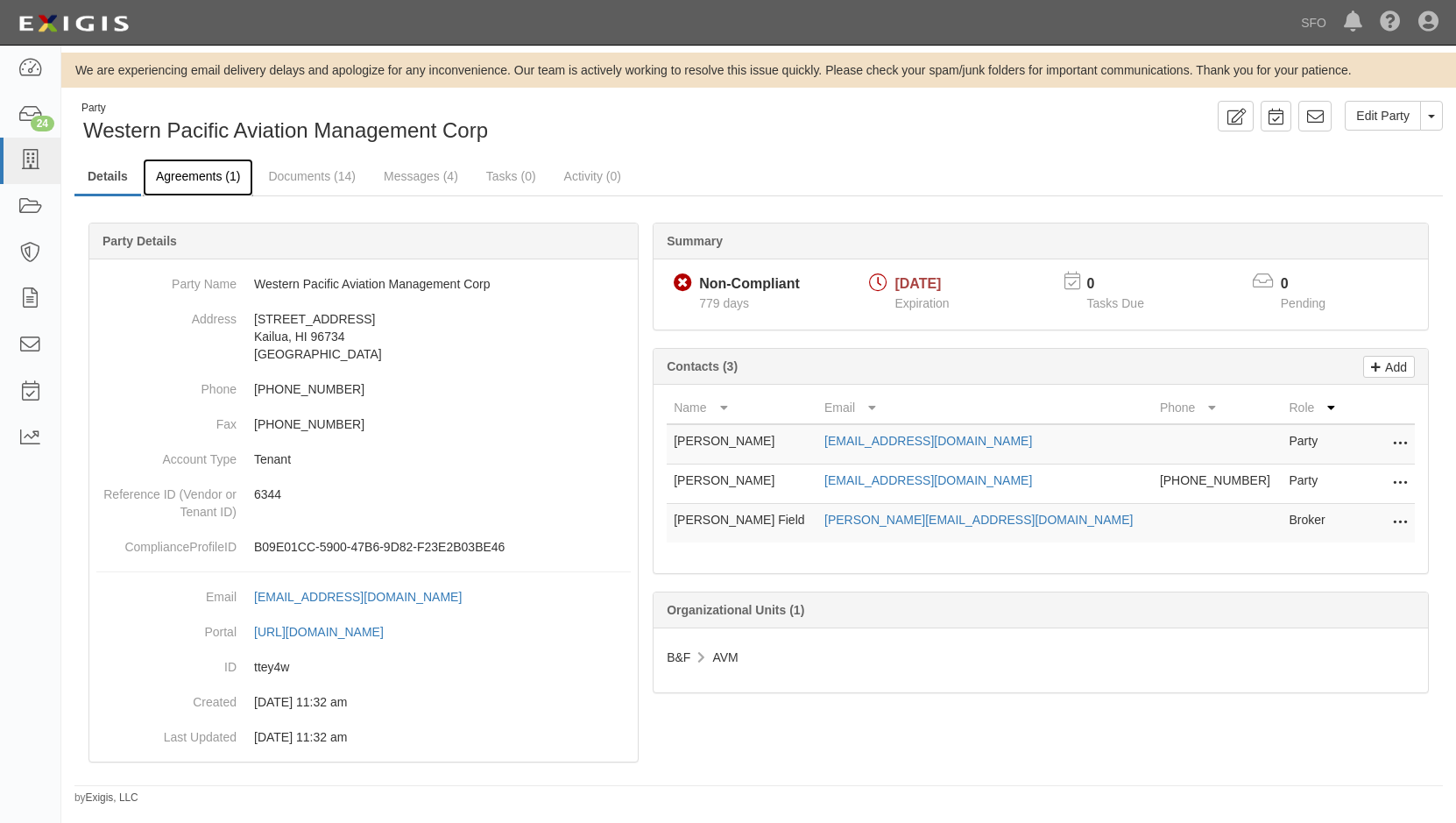
click at [186, 179] on link "Agreements (1)" at bounding box center [198, 178] width 111 height 38
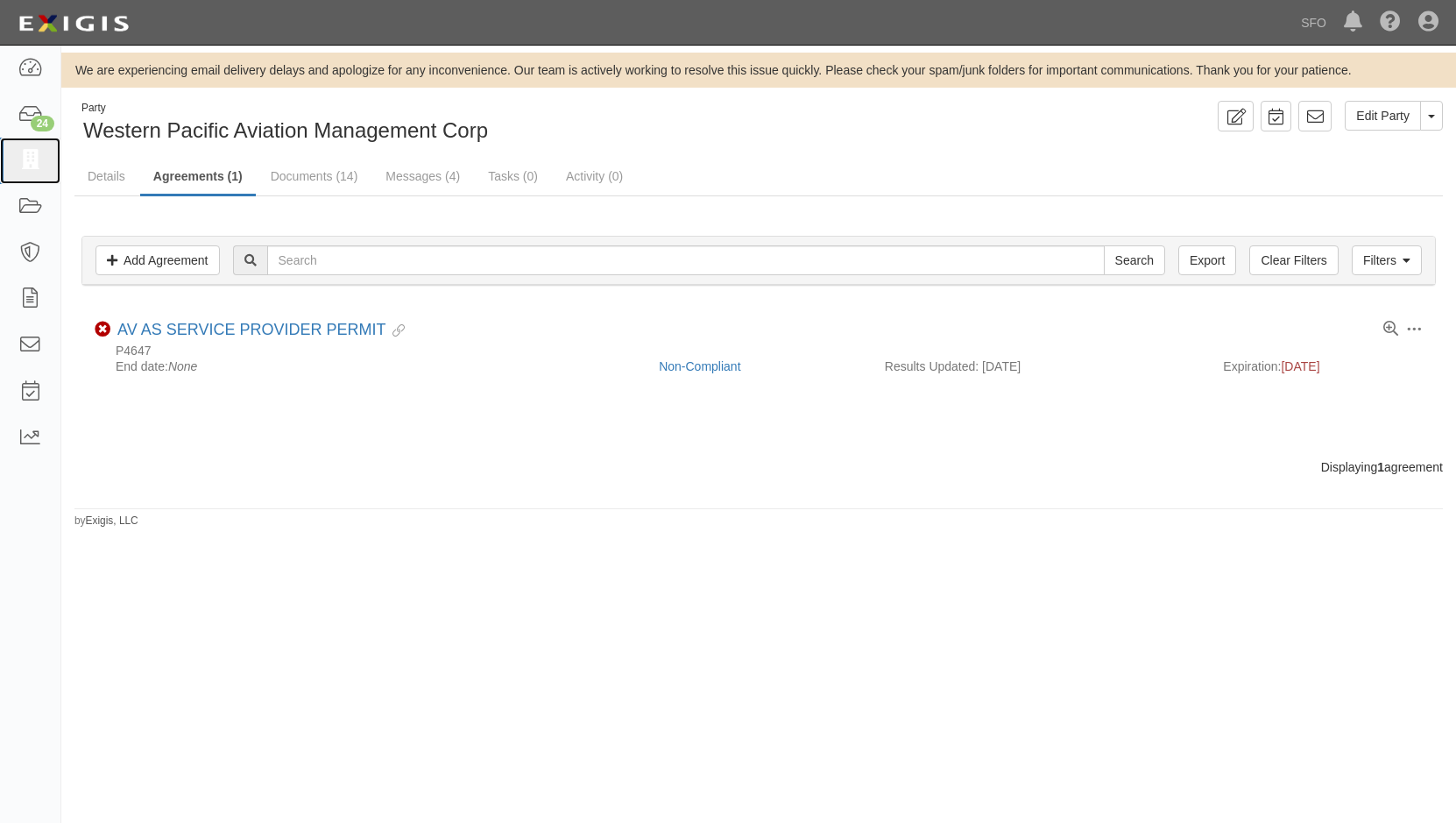
drag, startPoint x: 53, startPoint y: 165, endPoint x: 195, endPoint y: 148, distance: 143.0
click at [53, 165] on link at bounding box center [30, 160] width 61 height 46
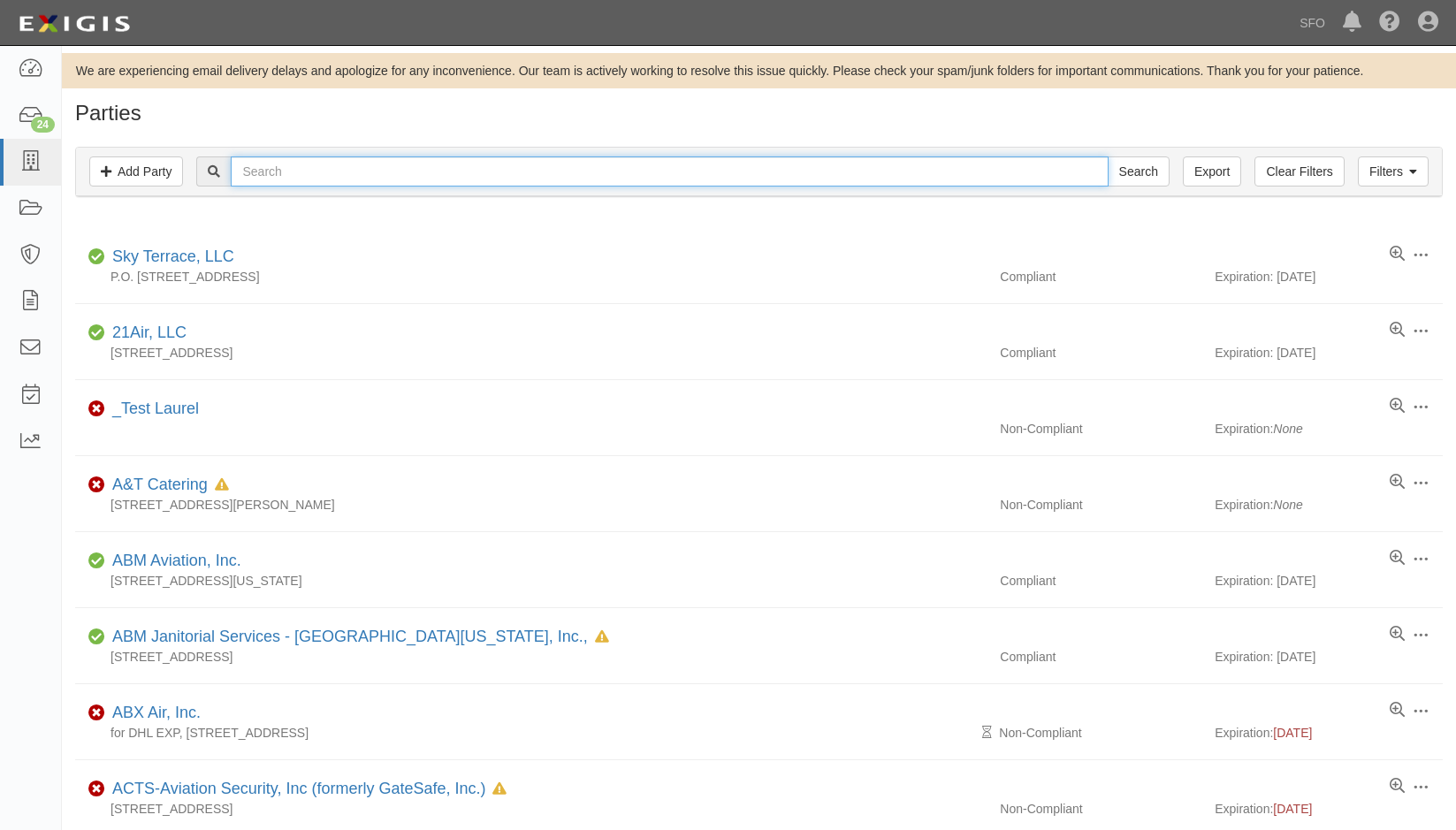
click at [309, 174] on input "text" at bounding box center [670, 171] width 877 height 30
type input "ita"
click at [1108, 157] on input "Search" at bounding box center [1139, 171] width 62 height 30
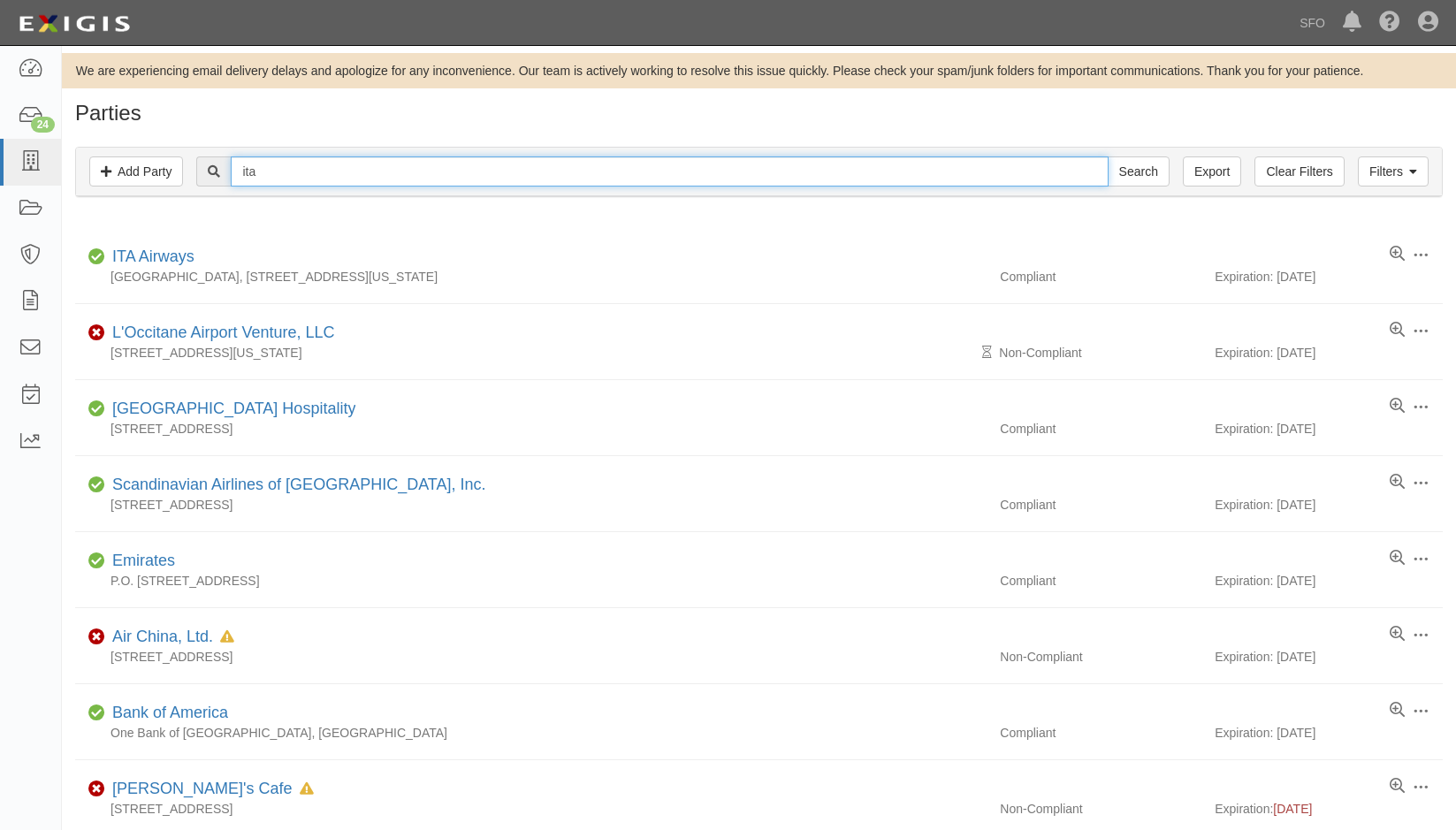
drag, startPoint x: 273, startPoint y: 160, endPoint x: 219, endPoint y: 186, distance: 59.9
click at [219, 186] on div "ita Search" at bounding box center [682, 171] width 973 height 30
type input "r"
type input "o"
type input "prenium"
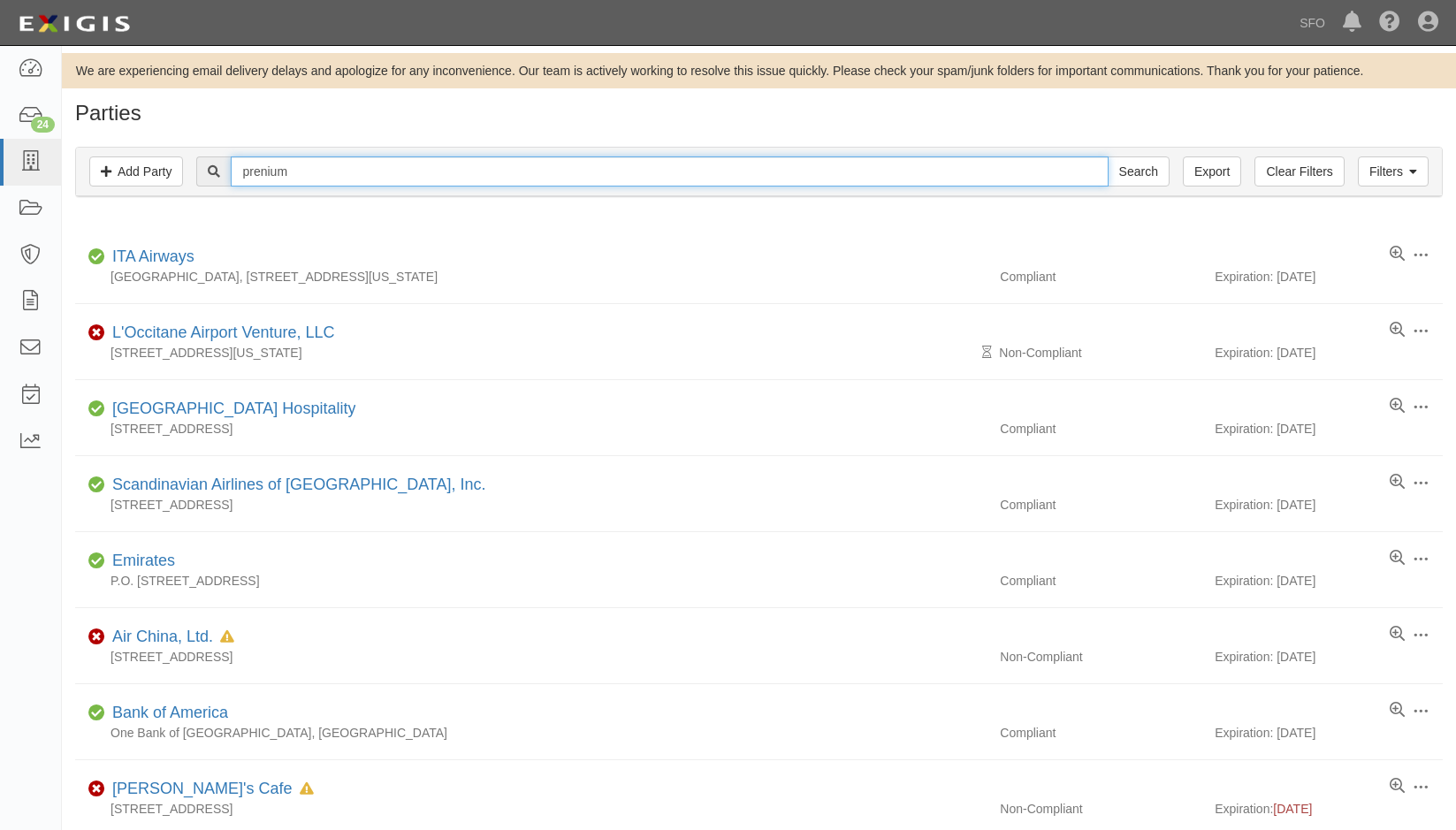
click at [1108, 157] on input "Search" at bounding box center [1139, 171] width 62 height 30
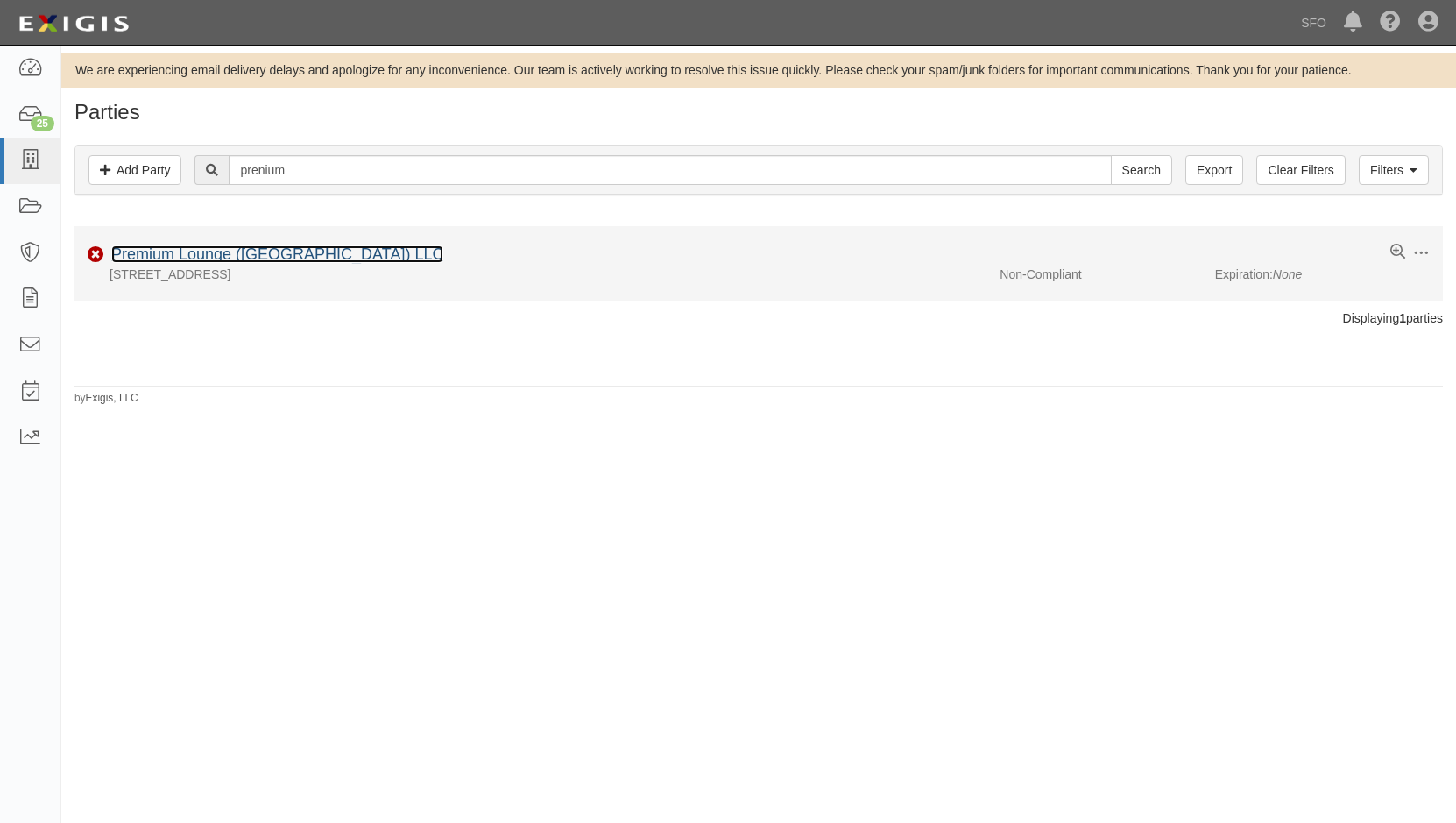
click at [379, 255] on link "Premium Lounge ([GEOGRAPHIC_DATA]) LLC" at bounding box center [277, 254] width 332 height 18
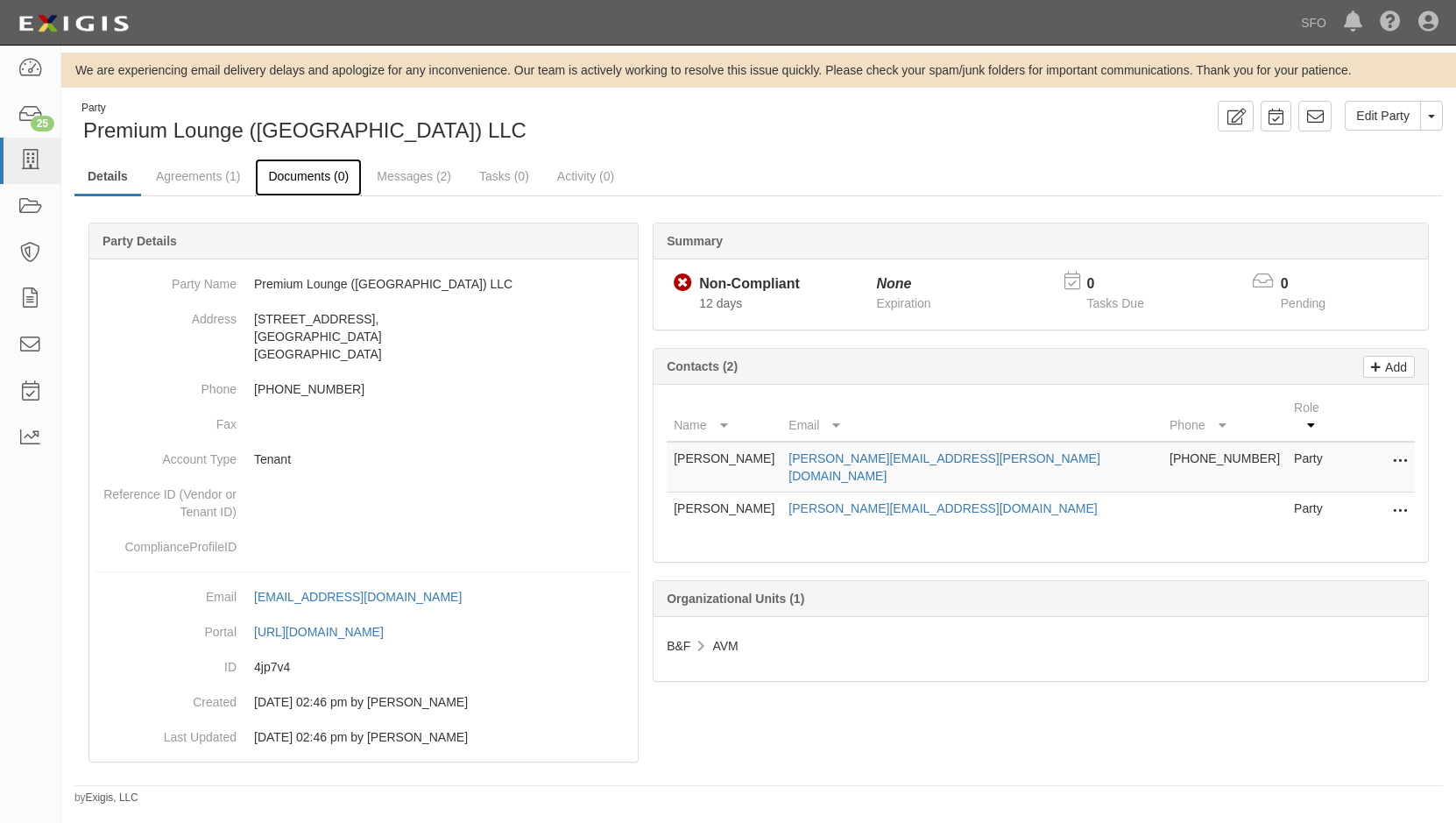
click at [311, 186] on link "Documents (0)" at bounding box center [308, 178] width 107 height 38
